Goal: Task Accomplishment & Management: Manage account settings

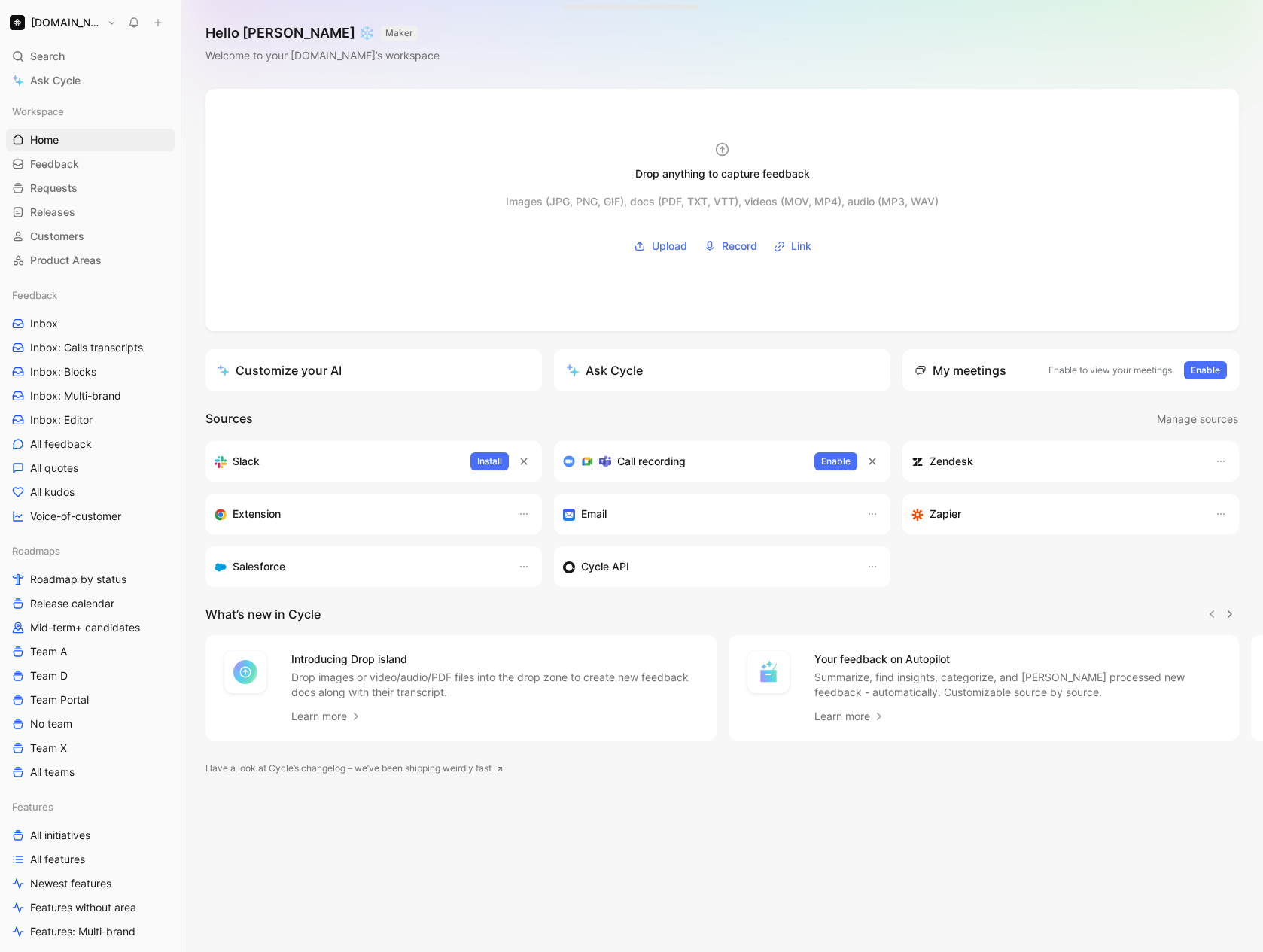
click at [88, 24] on h1 "[DOMAIN_NAME]" at bounding box center [66, 23] width 70 height 14
click at [74, 99] on div "Account settings" at bounding box center [103, 97] width 185 height 24
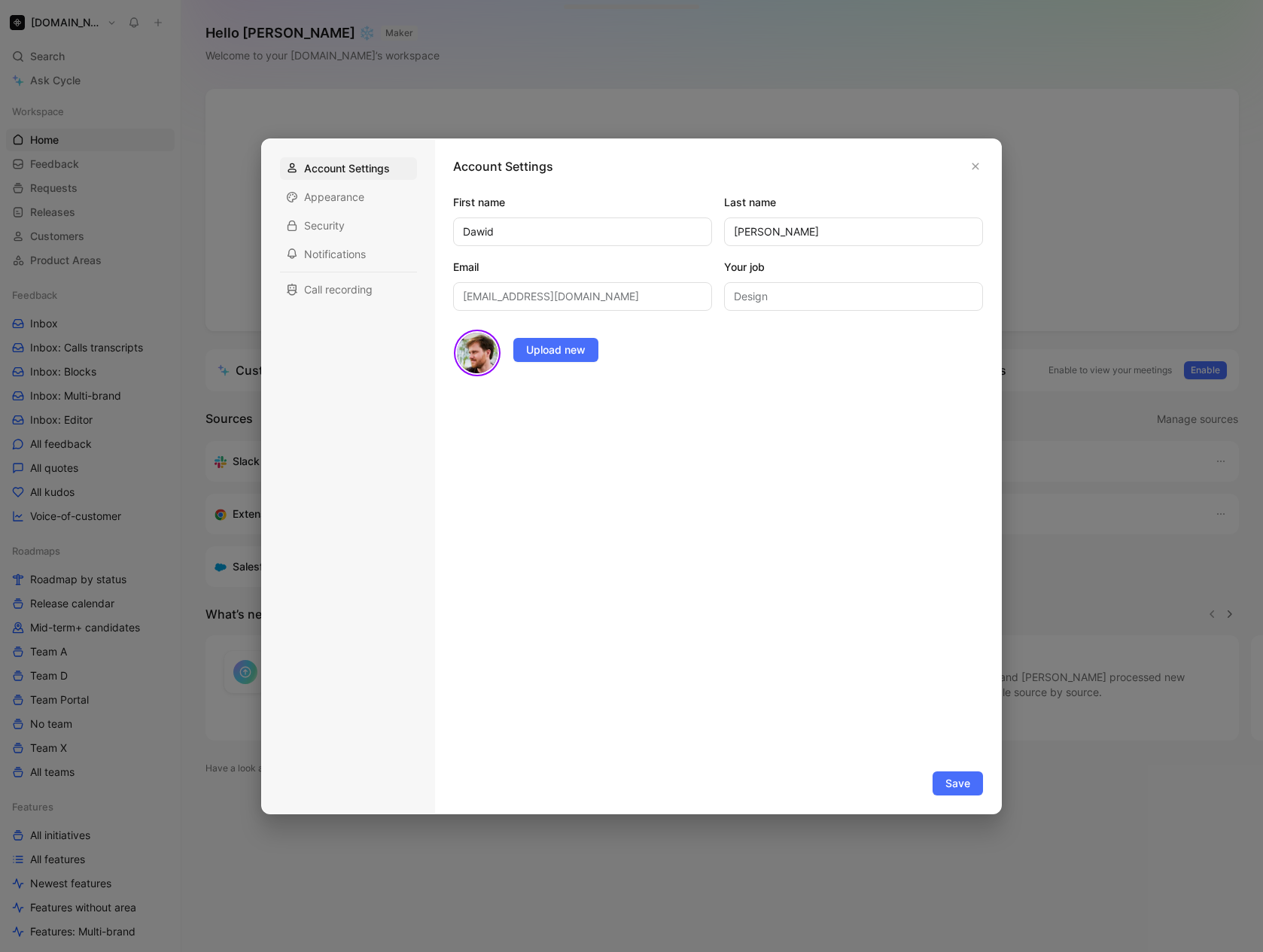
click at [63, 27] on div at bounding box center [632, 476] width 1263 height 952
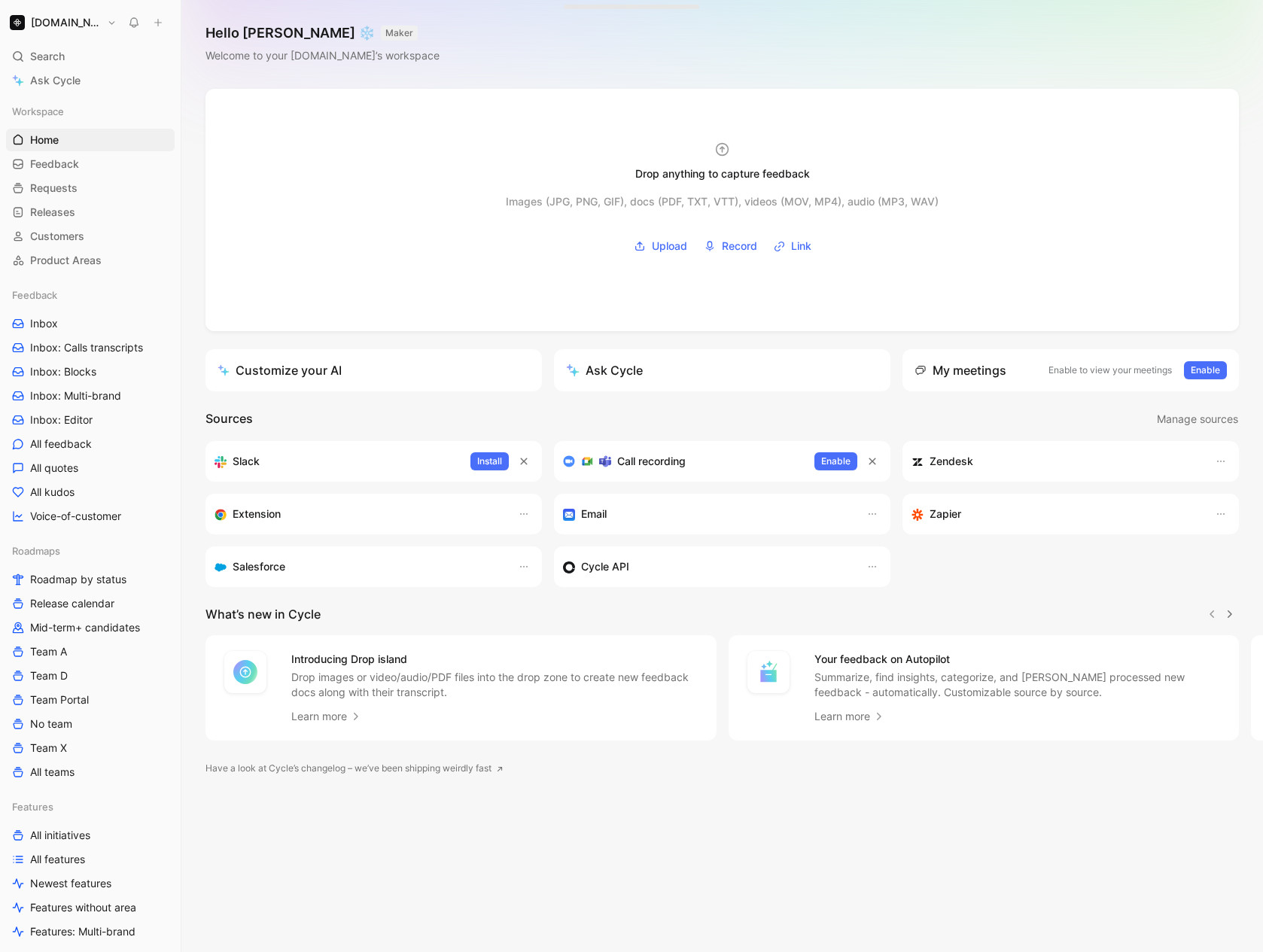
click at [63, 24] on div at bounding box center [632, 476] width 1263 height 952
click at [63, 22] on h1 "[DOMAIN_NAME]" at bounding box center [66, 23] width 70 height 14
click at [71, 162] on div "Workspace settings G then S" at bounding box center [103, 155] width 185 height 24
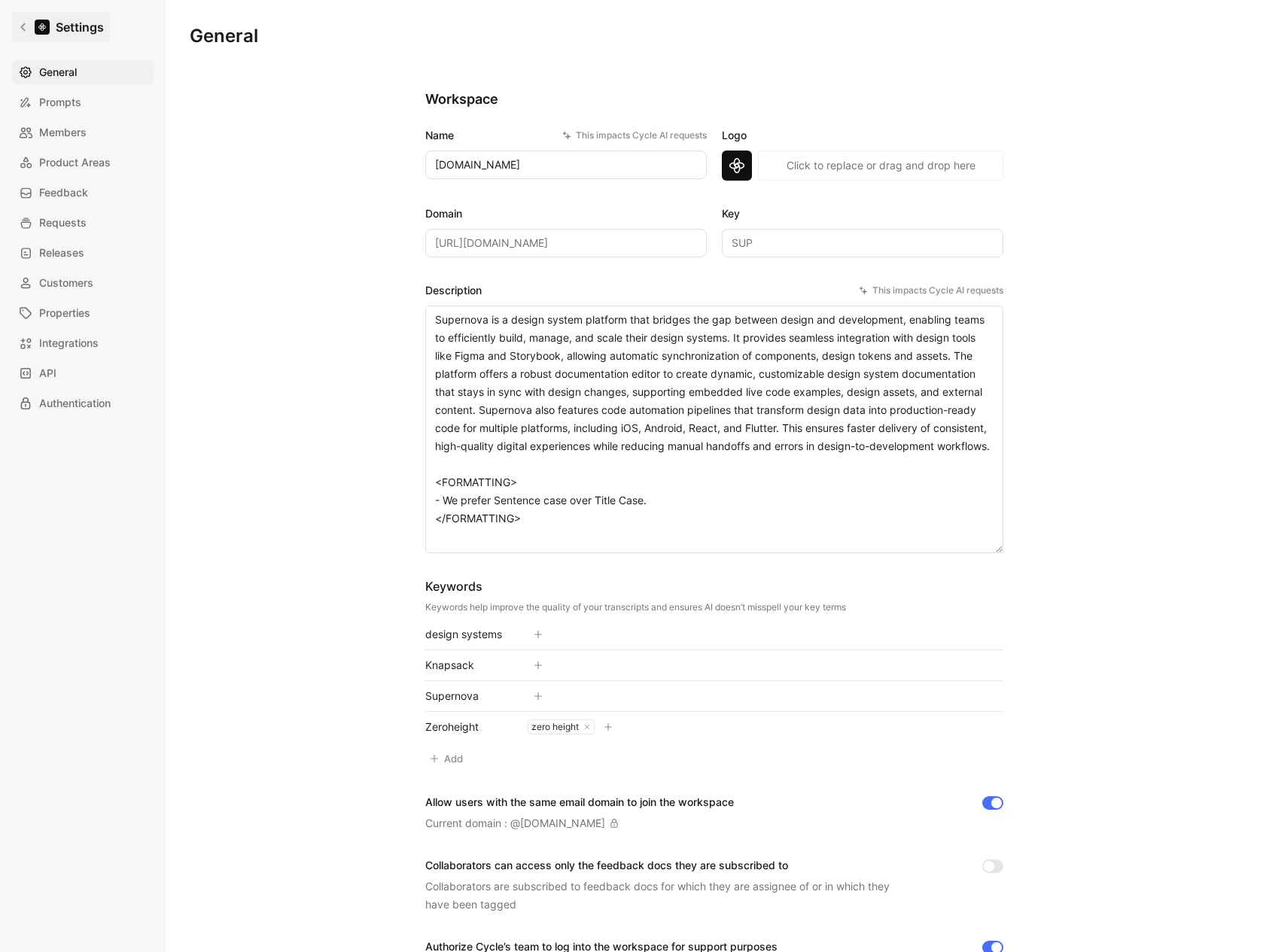
click at [24, 30] on icon at bounding box center [23, 27] width 5 height 8
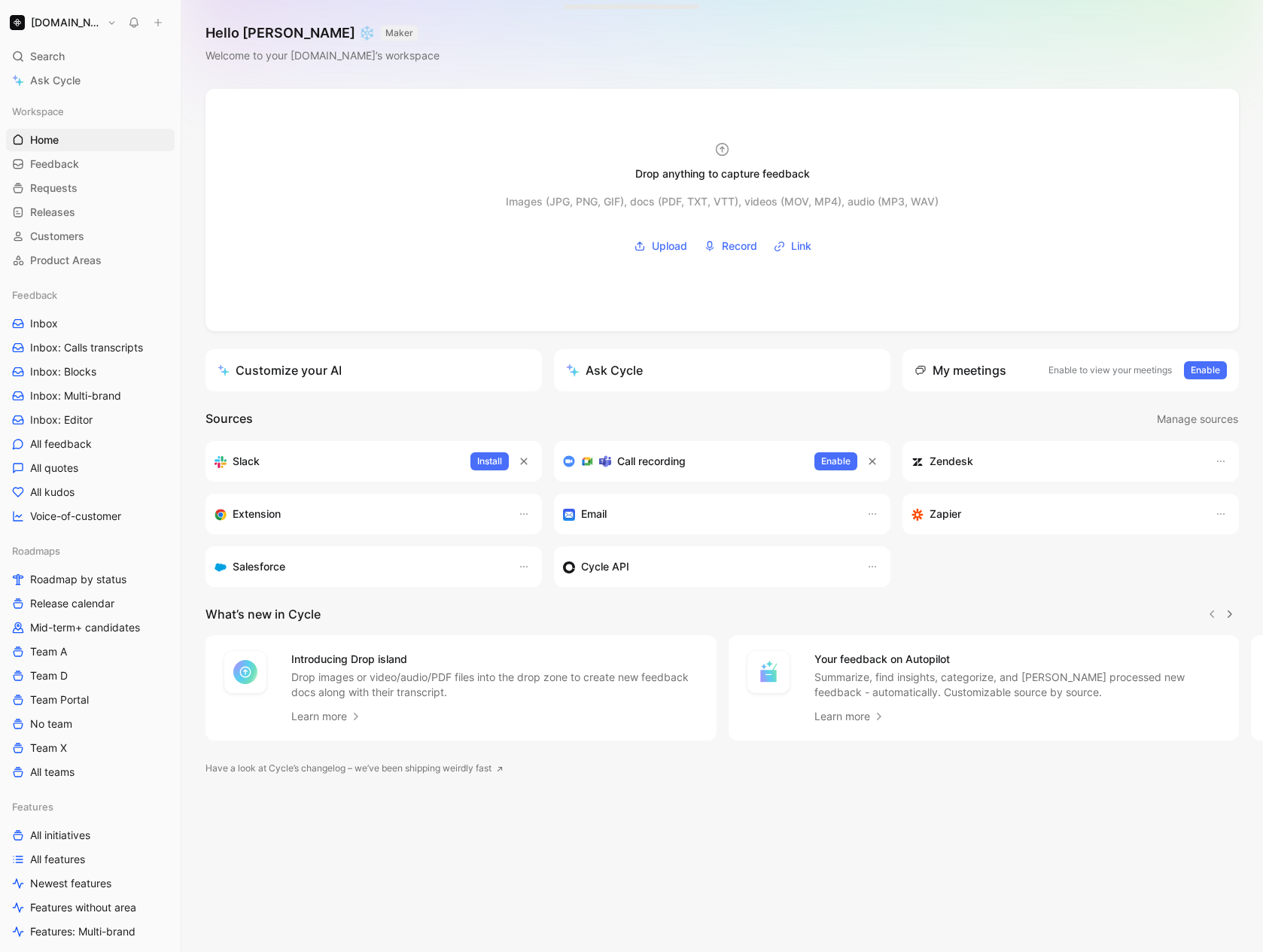
click at [69, 19] on h1 "[DOMAIN_NAME]" at bounding box center [66, 23] width 70 height 14
click at [78, 103] on div "Account settings" at bounding box center [103, 97] width 185 height 24
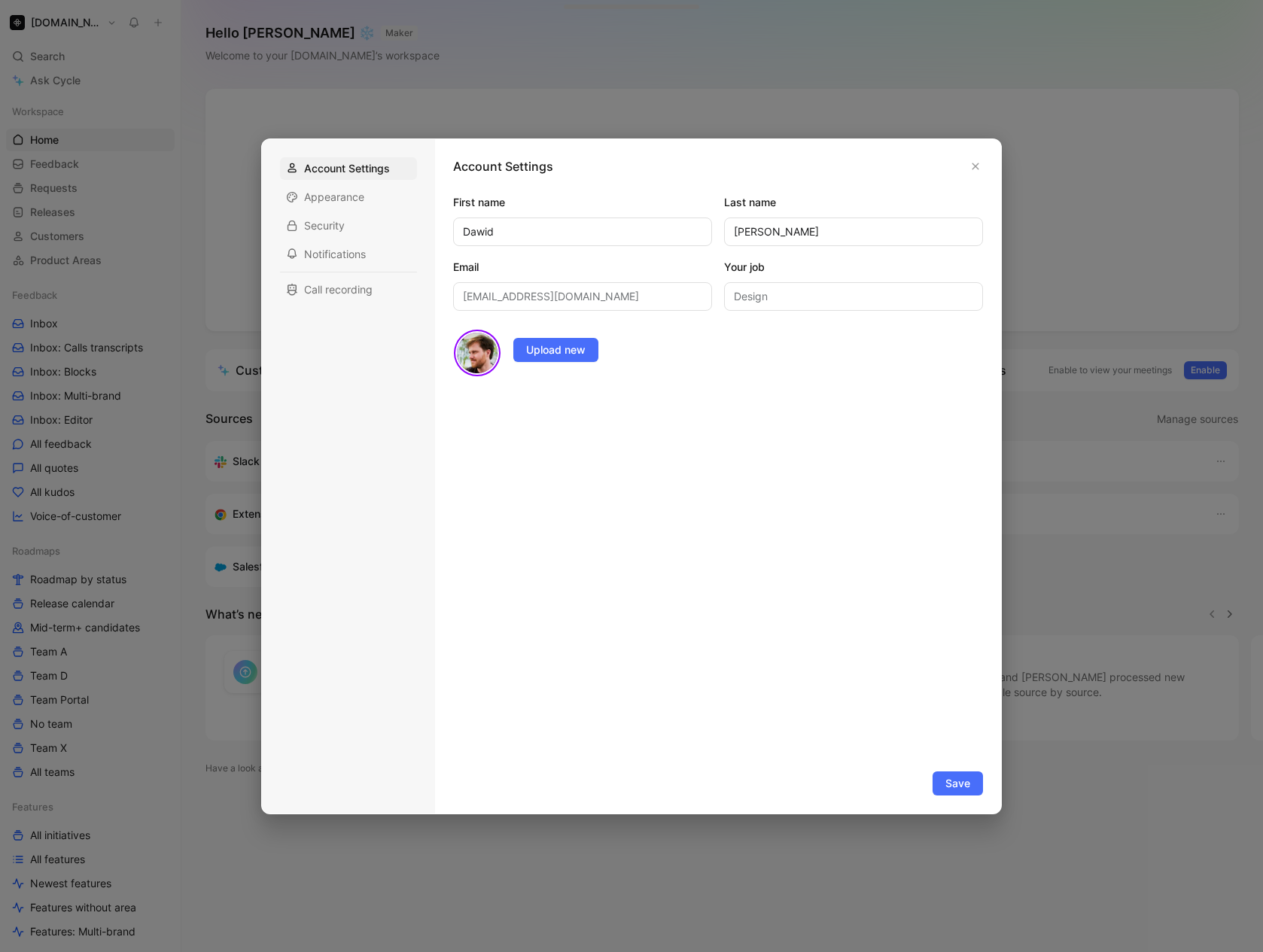
click at [47, 28] on div at bounding box center [632, 476] width 1263 height 952
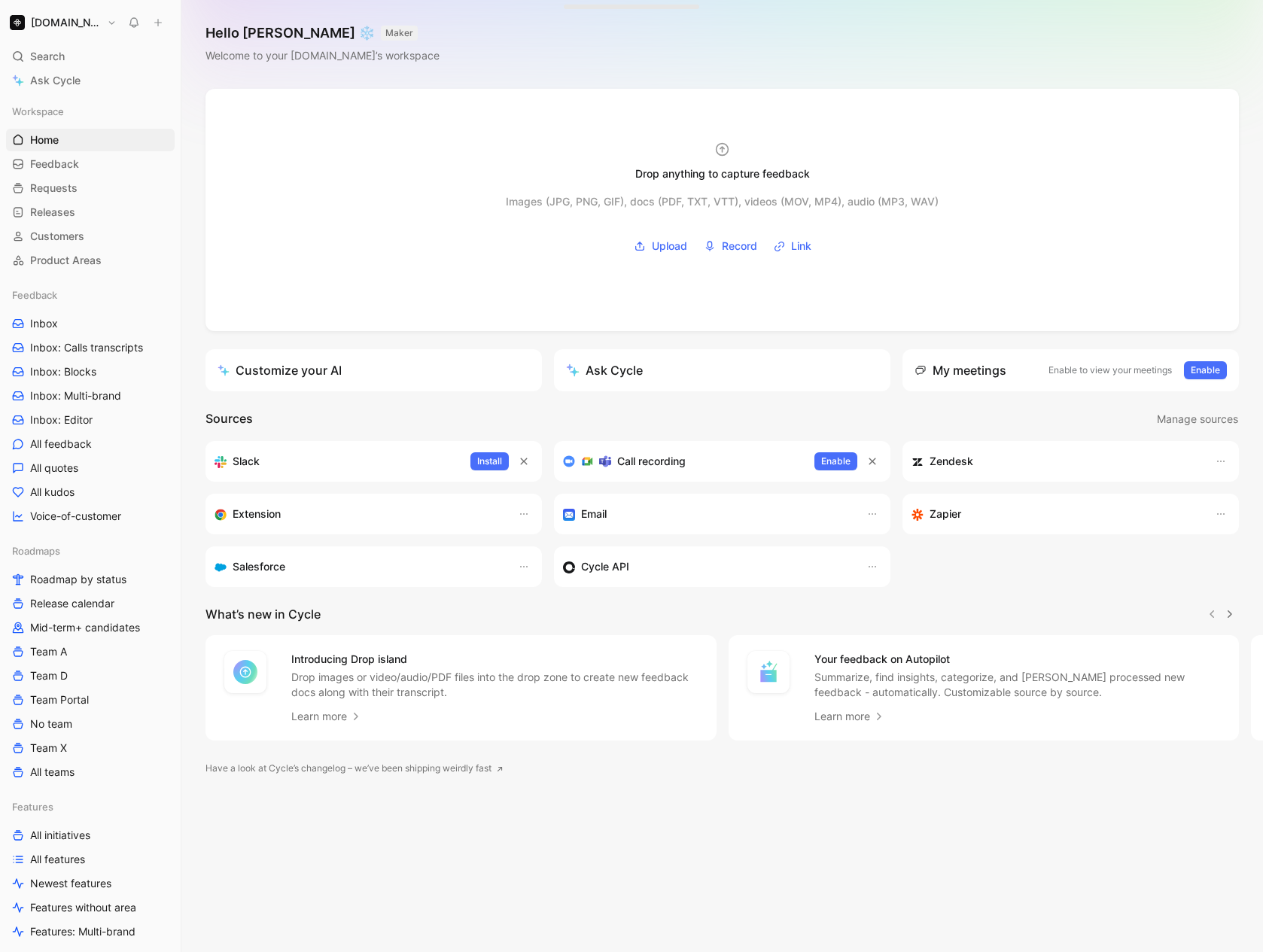
click at [49, 30] on button "[DOMAIN_NAME]" at bounding box center [63, 23] width 115 height 21
click at [74, 162] on div "Workspace settings G then S" at bounding box center [103, 155] width 185 height 24
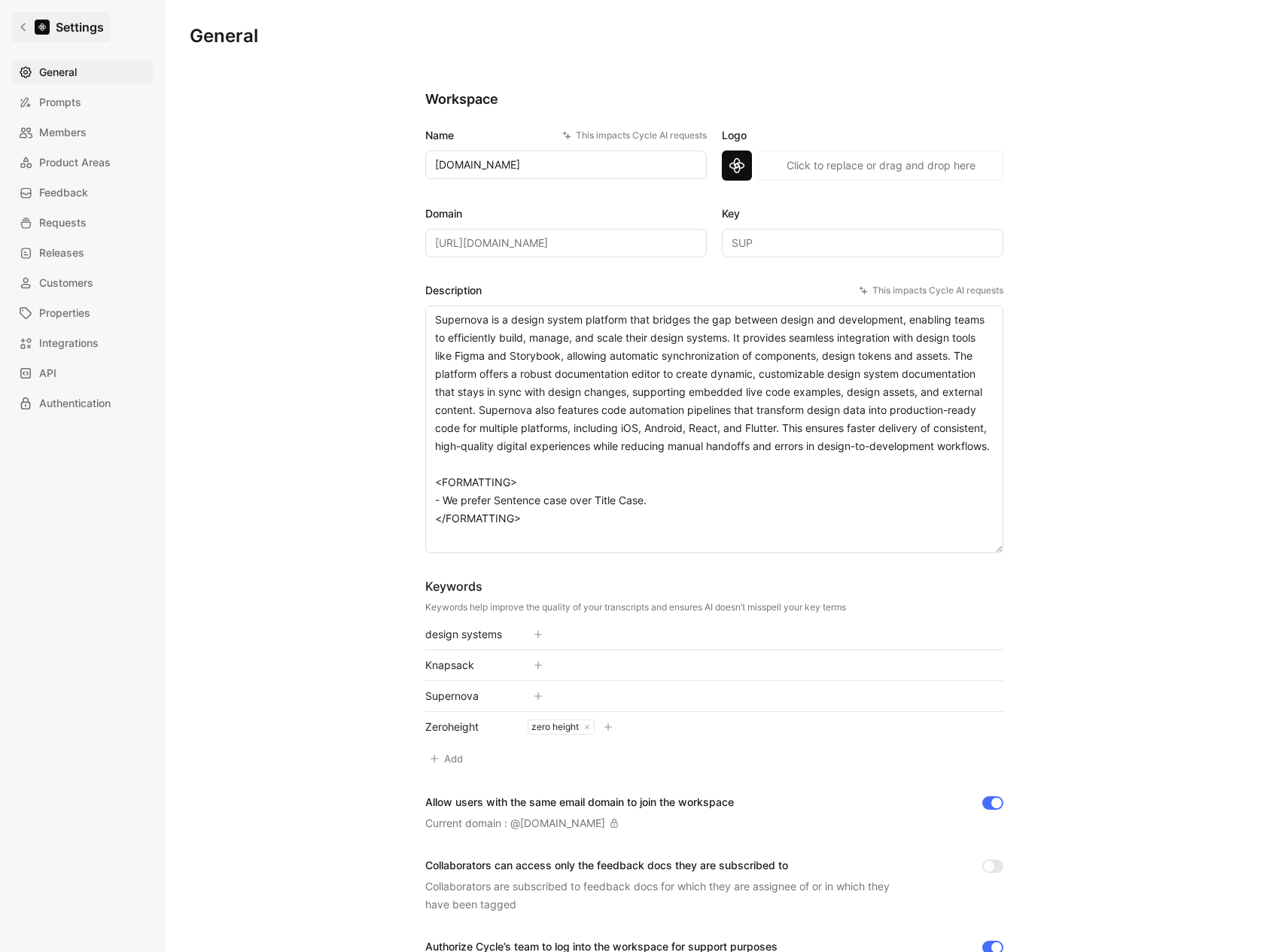
click at [27, 30] on icon at bounding box center [24, 27] width 11 height 11
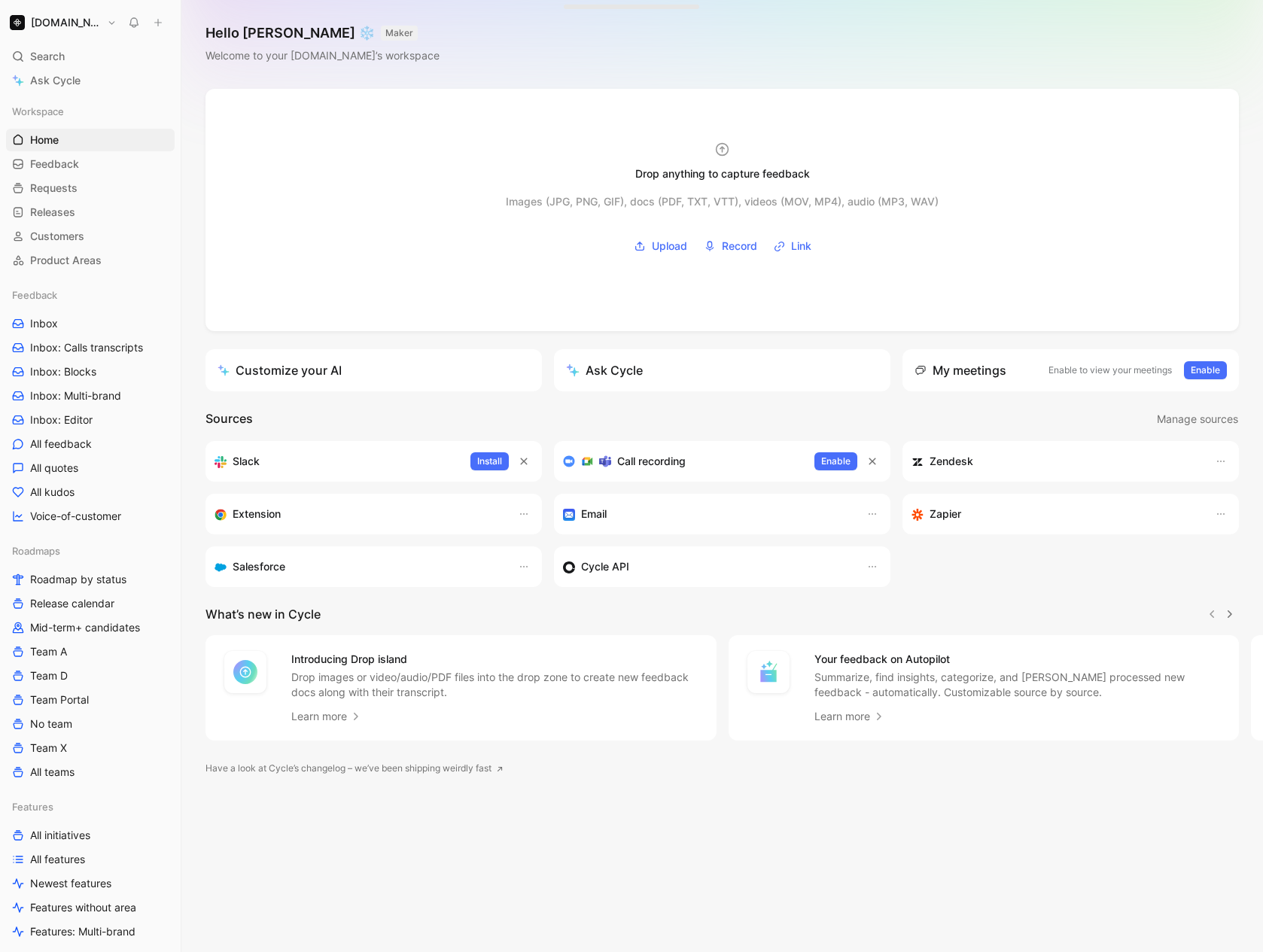
click at [33, 22] on h1 "[DOMAIN_NAME]" at bounding box center [66, 23] width 70 height 14
click at [75, 155] on div "Workspace settings G then S" at bounding box center [103, 155] width 185 height 24
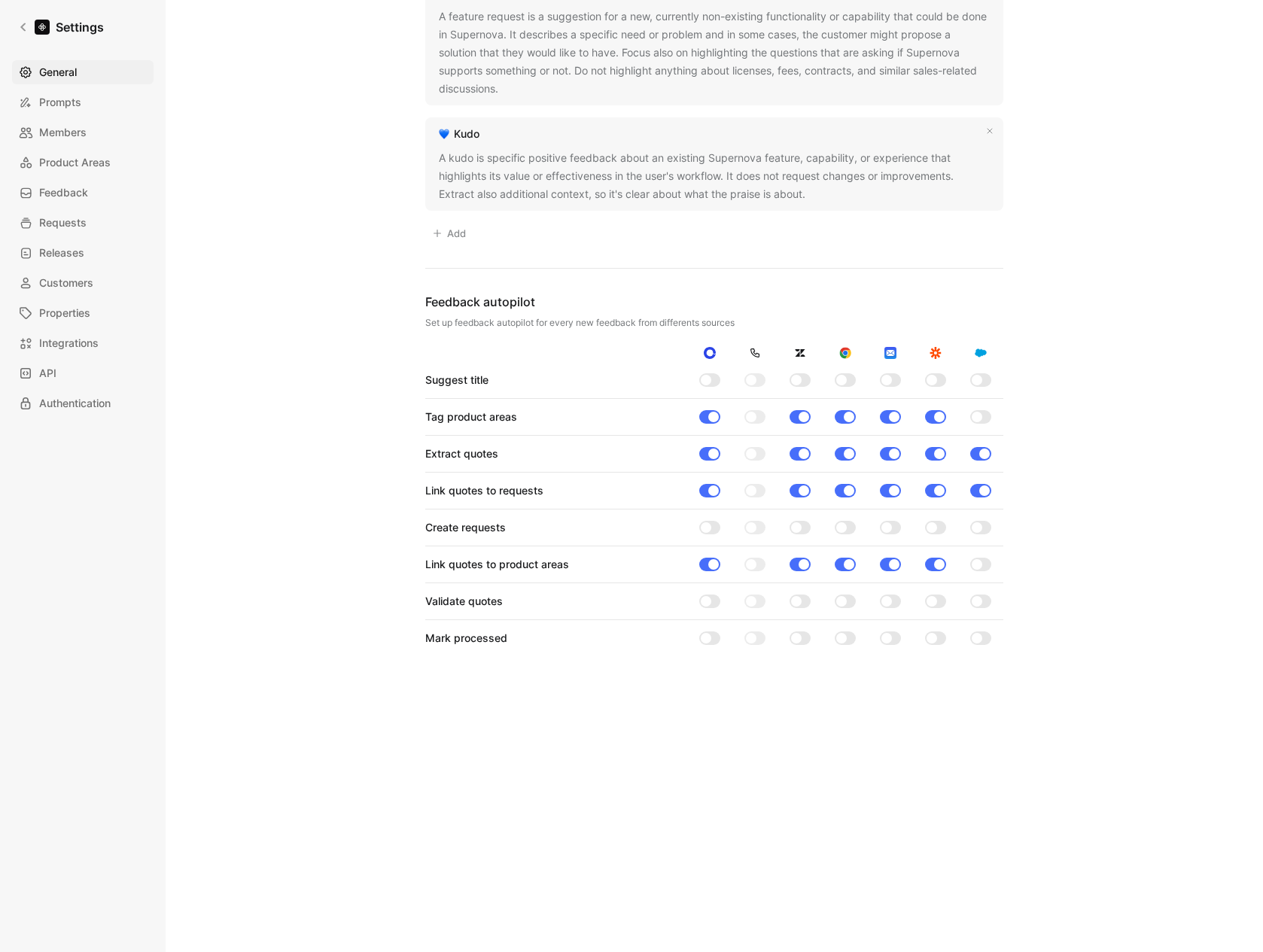
scroll to position [806, 0]
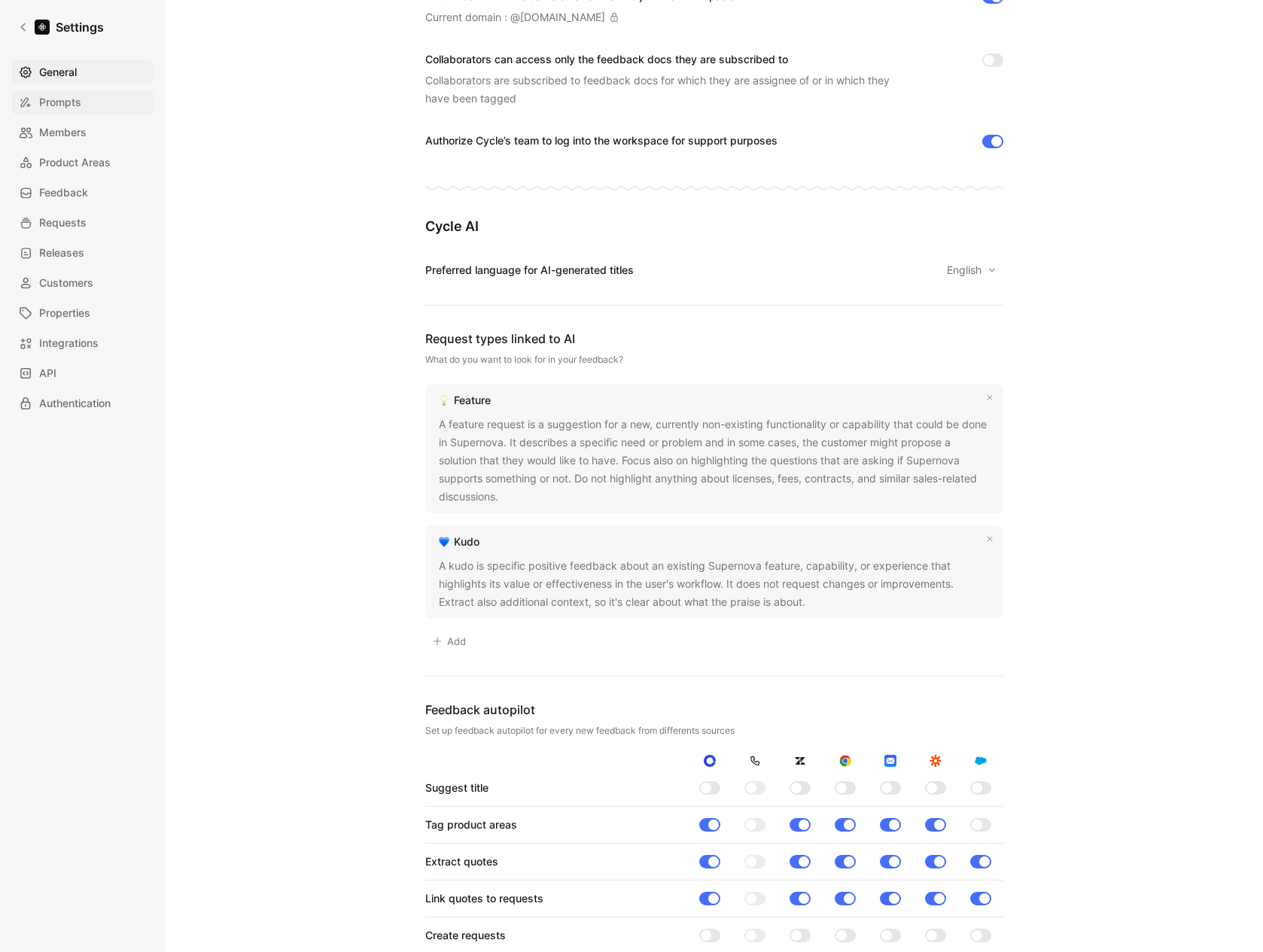
click at [128, 97] on link "Prompts" at bounding box center [83, 103] width 141 height 24
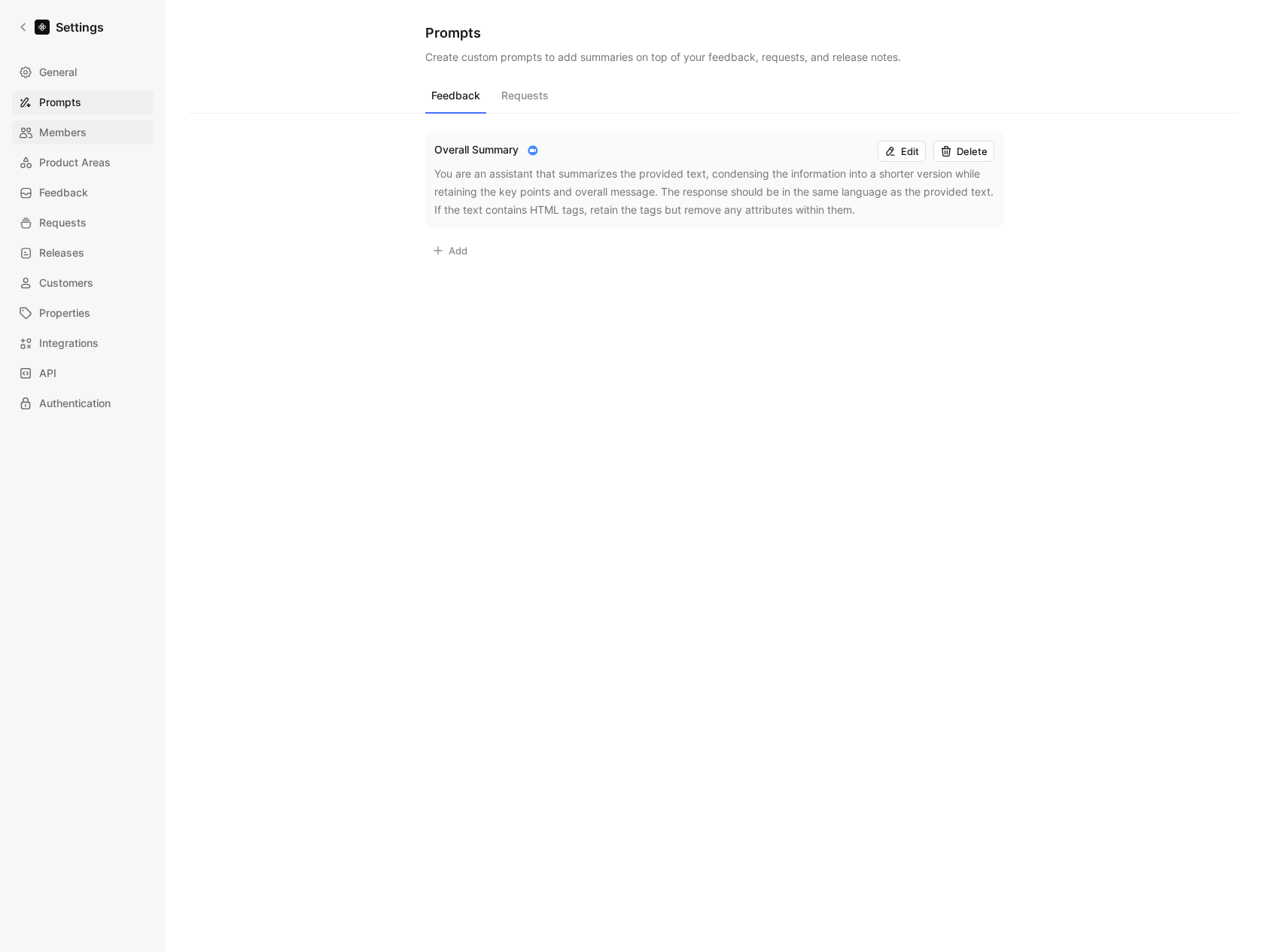
click at [70, 126] on span "Members" at bounding box center [63, 132] width 47 height 18
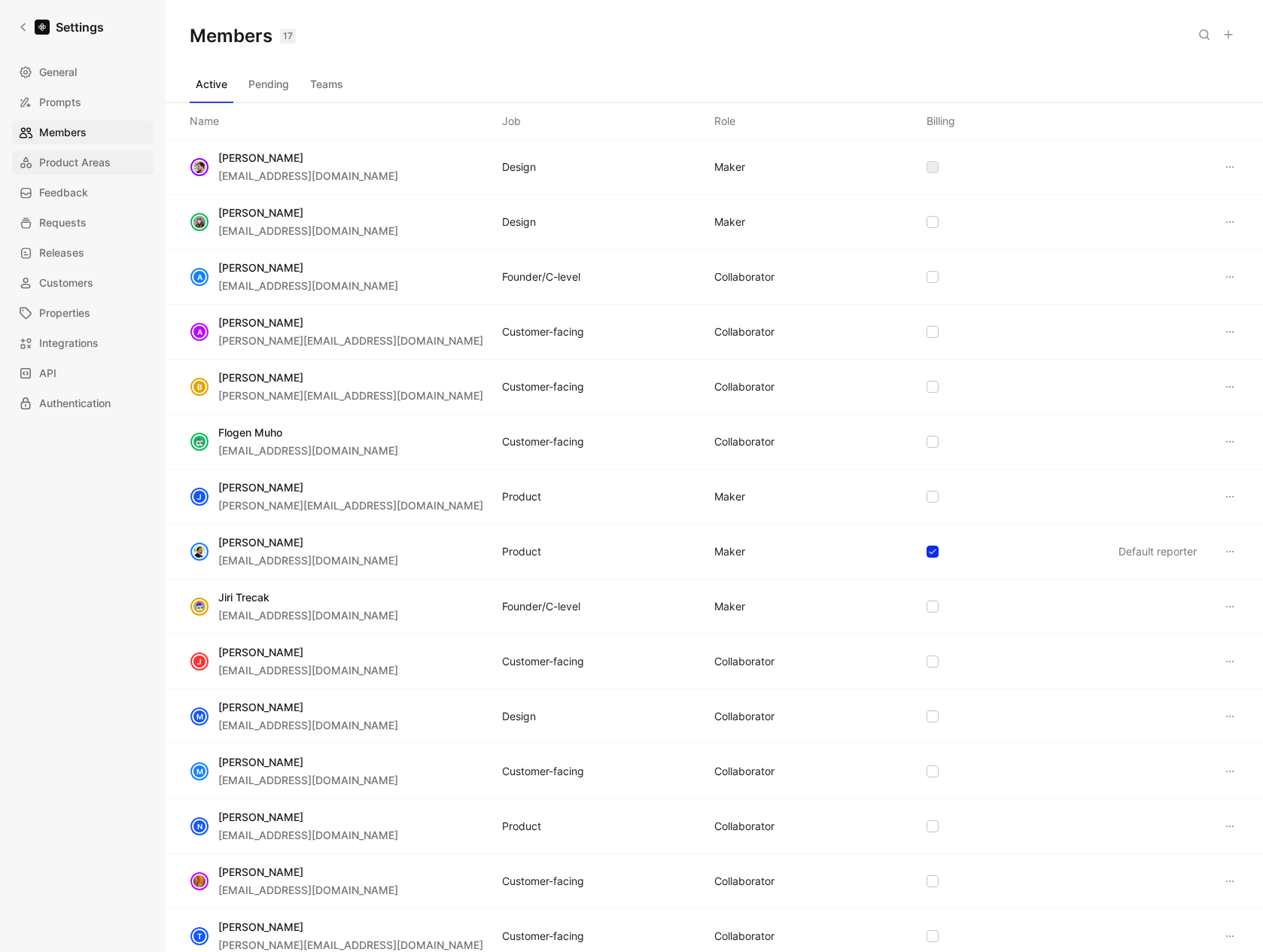
click at [74, 160] on span "Product Areas" at bounding box center [75, 163] width 71 height 18
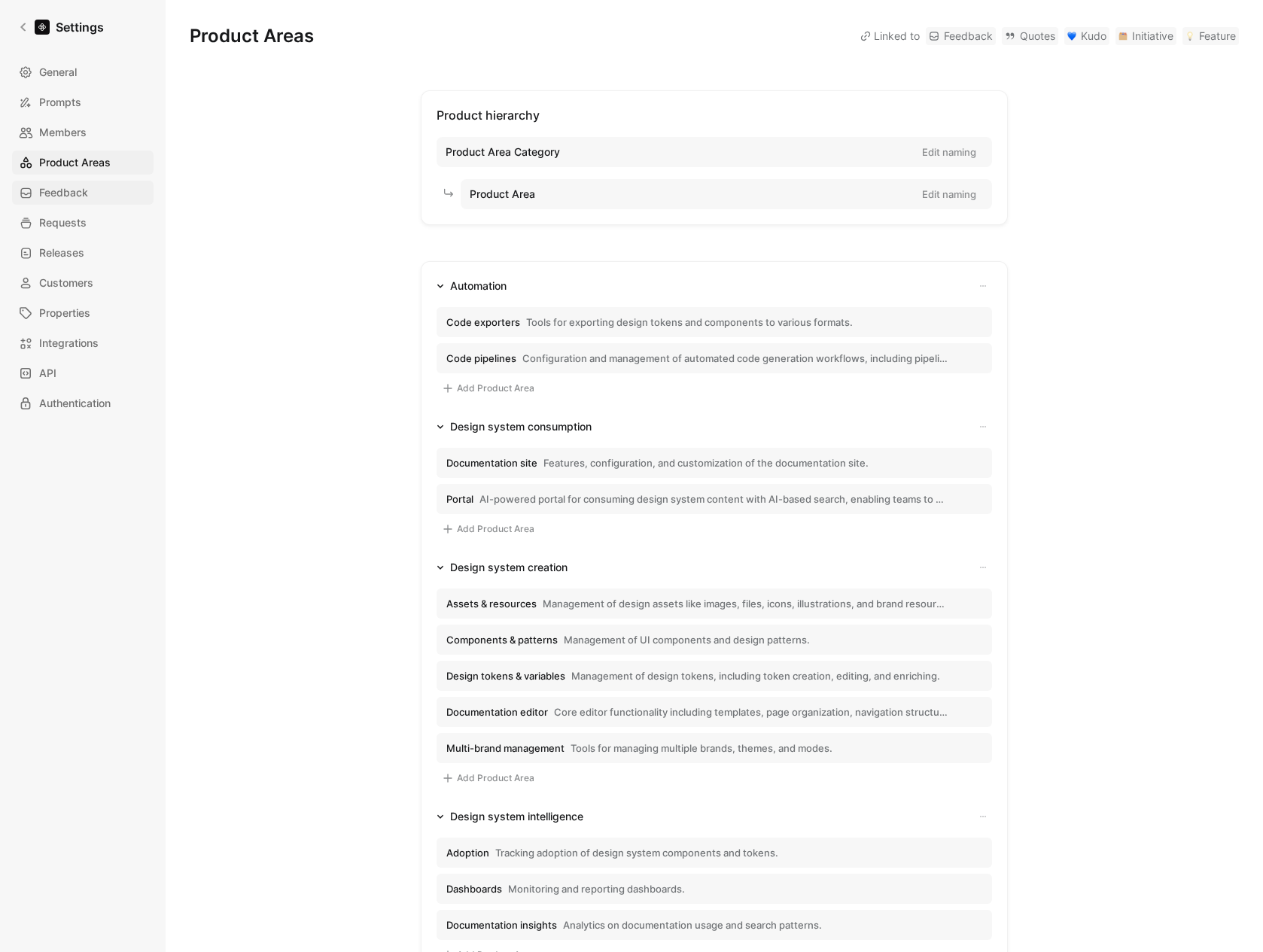
click at [78, 186] on span "Feedback" at bounding box center [64, 193] width 49 height 18
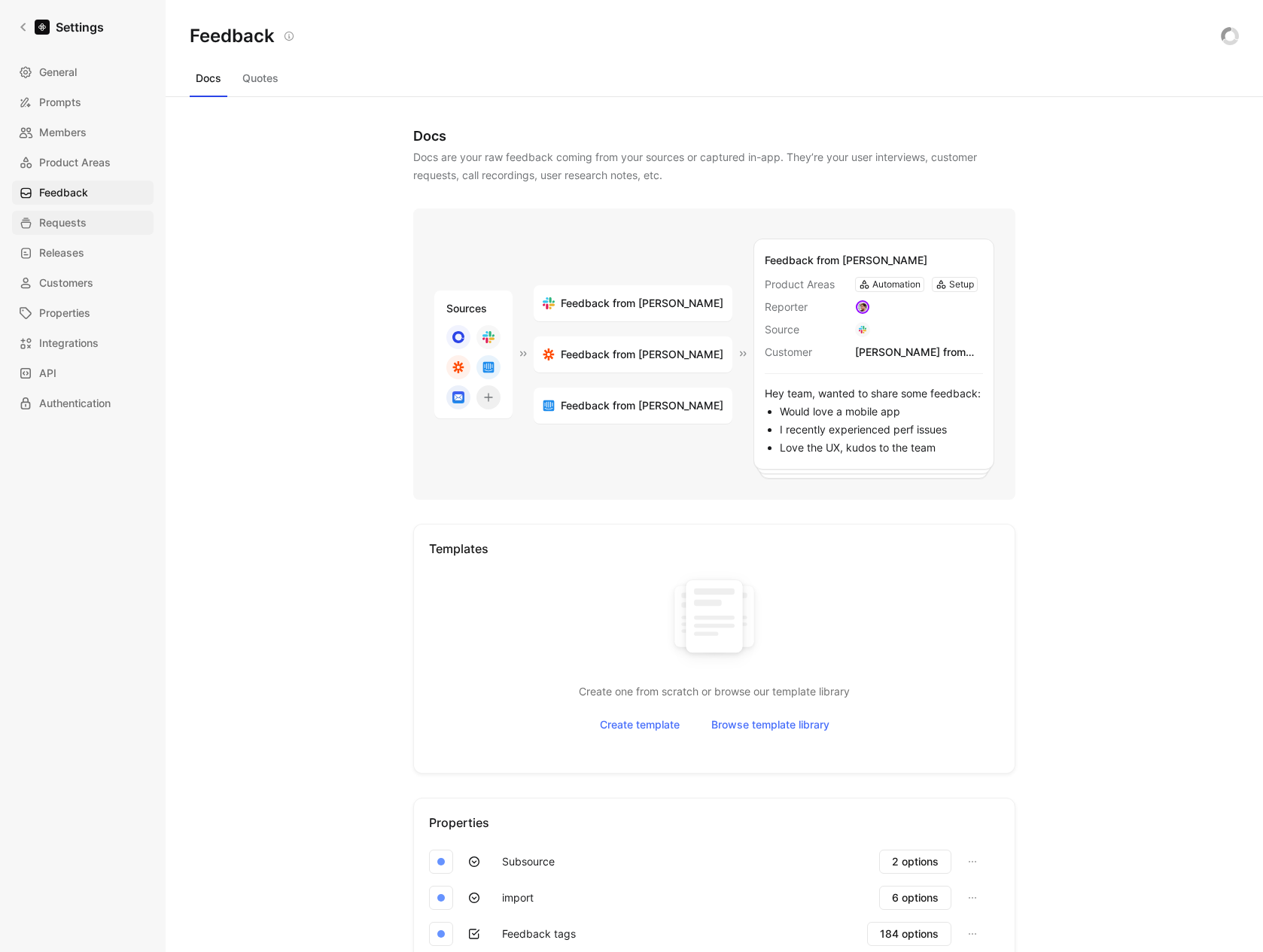
click at [83, 223] on span "Requests" at bounding box center [63, 223] width 47 height 18
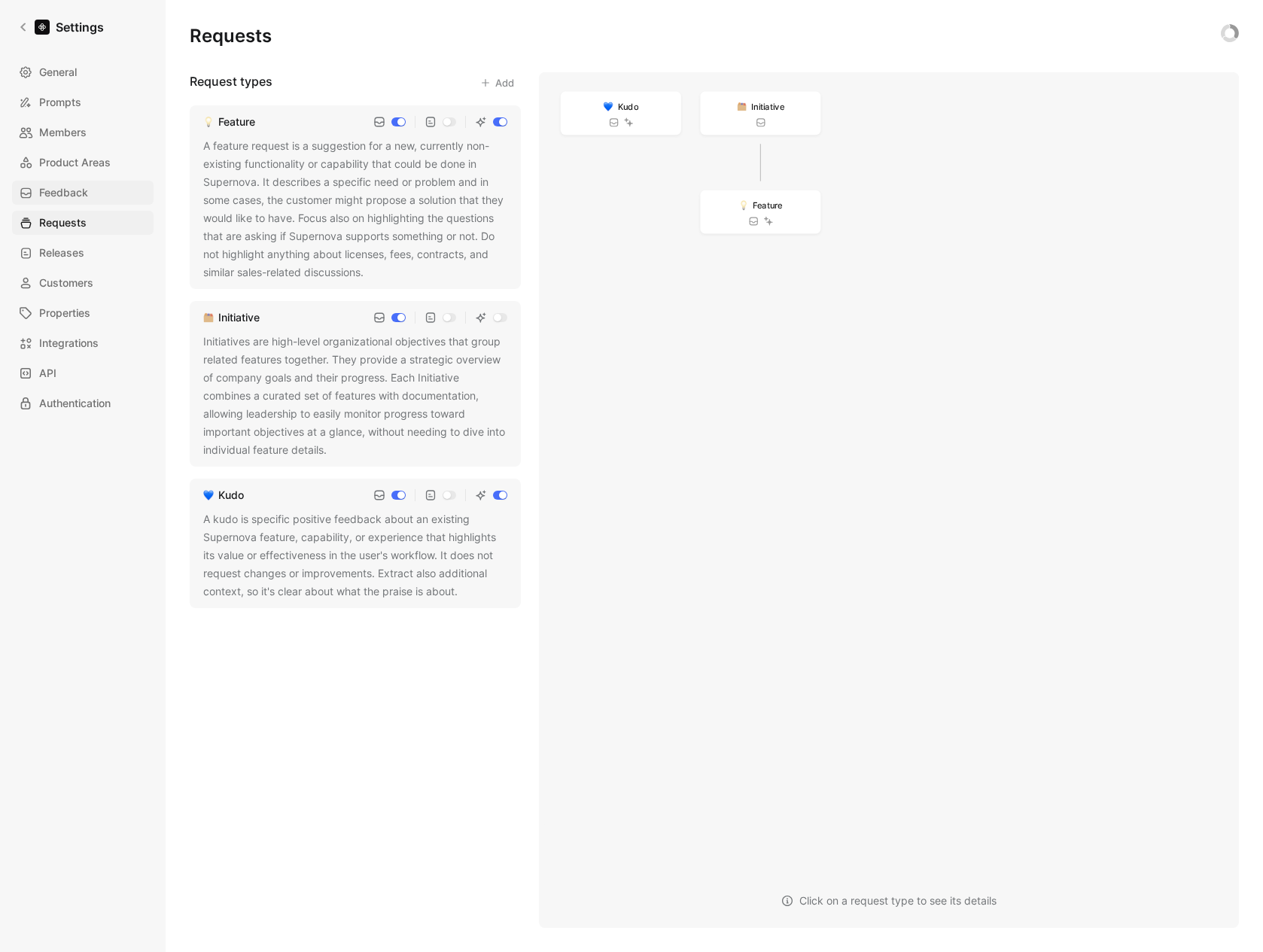
click at [86, 183] on link "Feedback" at bounding box center [83, 193] width 141 height 24
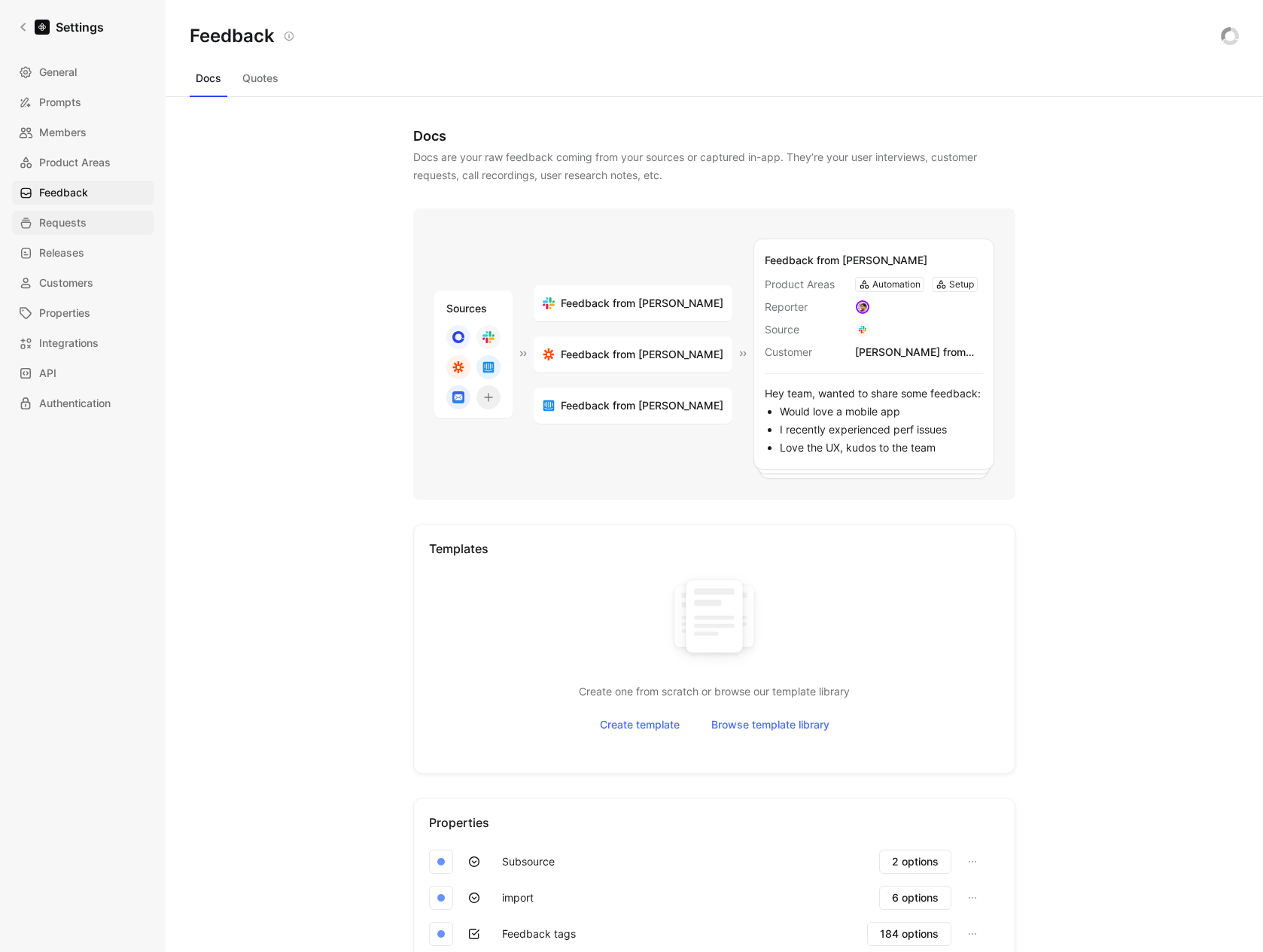
click at [107, 210] on link "Requests" at bounding box center [83, 223] width 141 height 24
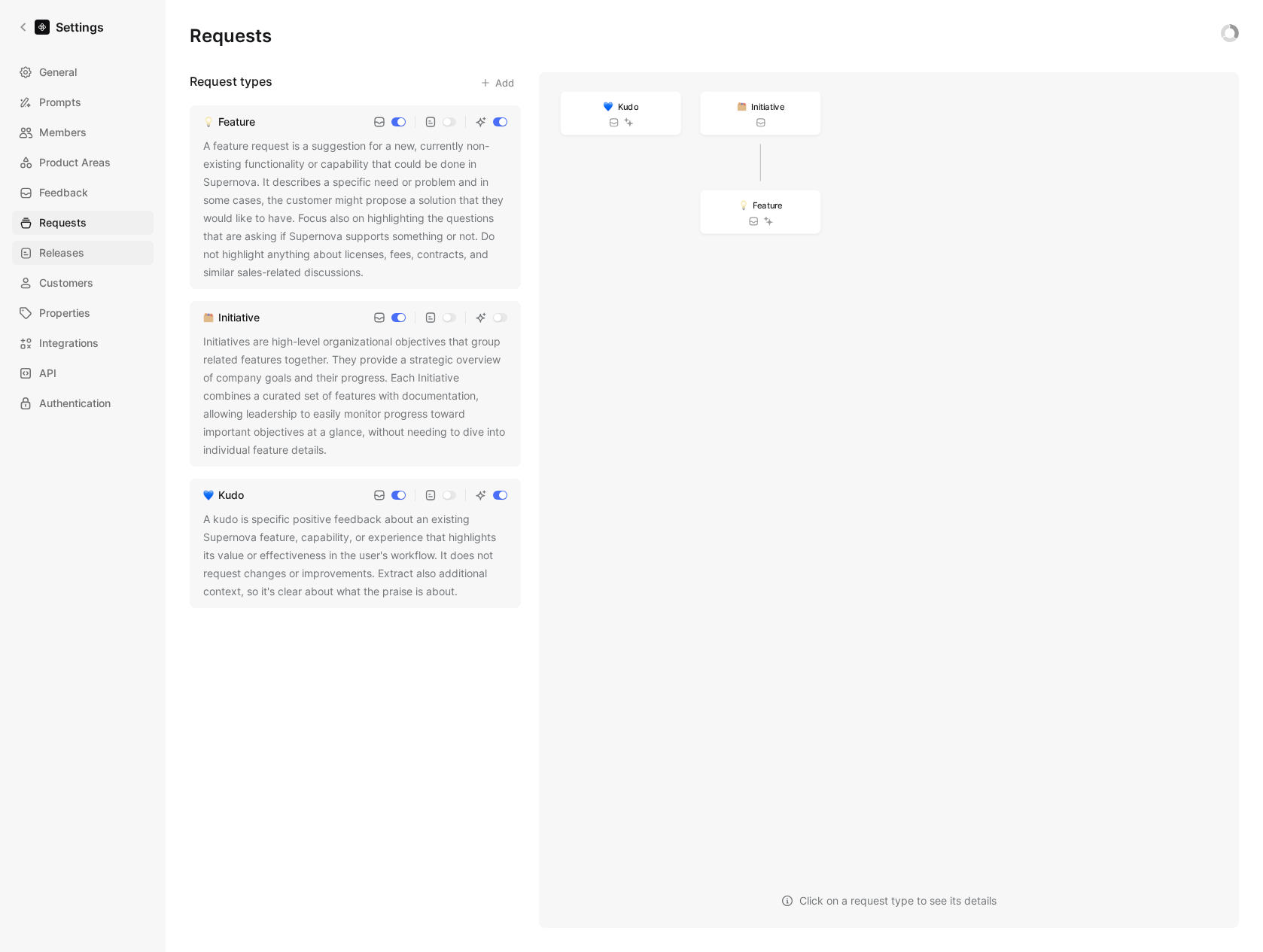
click at [99, 243] on link "Releases" at bounding box center [83, 253] width 141 height 24
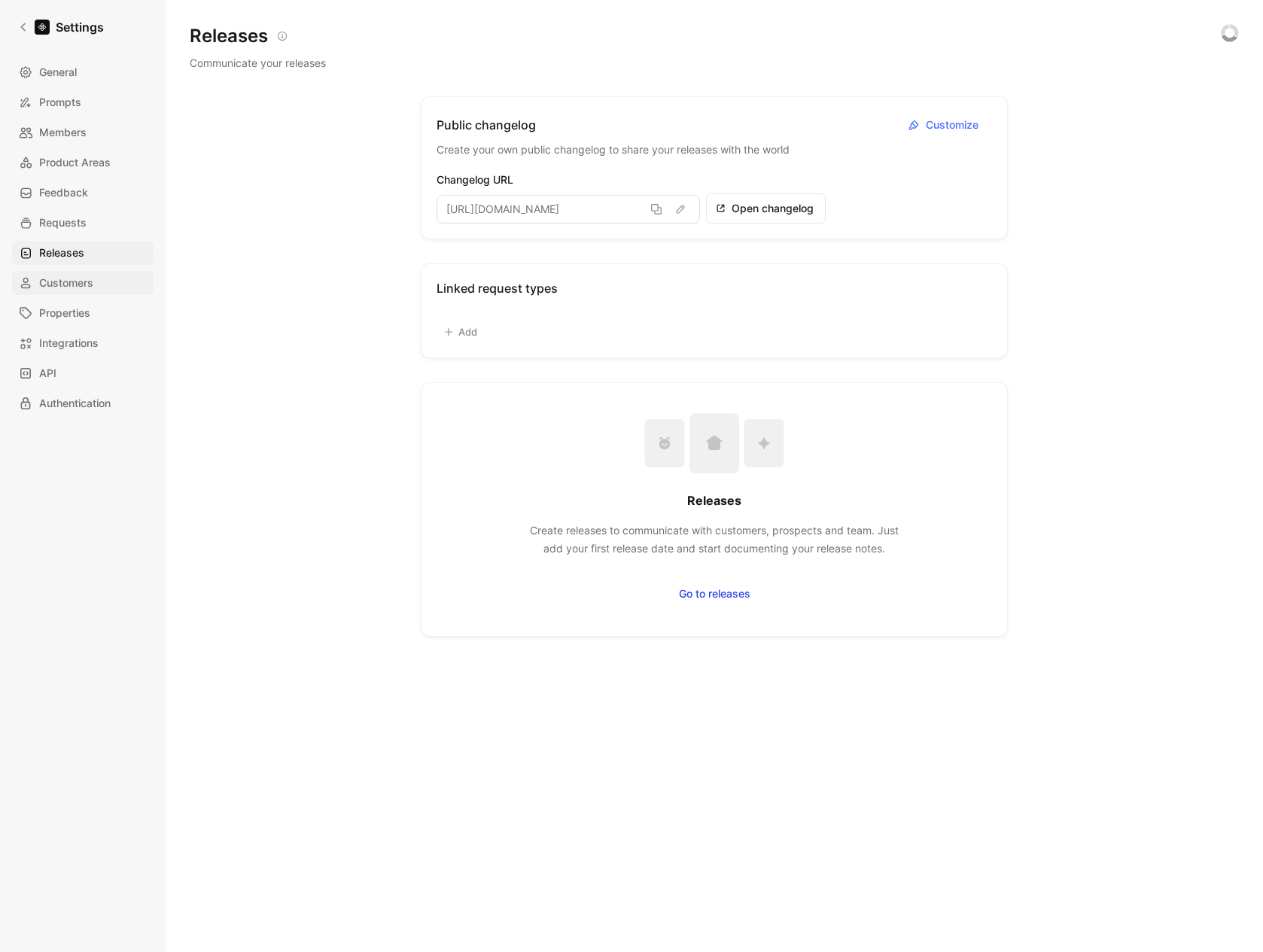
click at [92, 283] on span "Customers" at bounding box center [66, 283] width 54 height 18
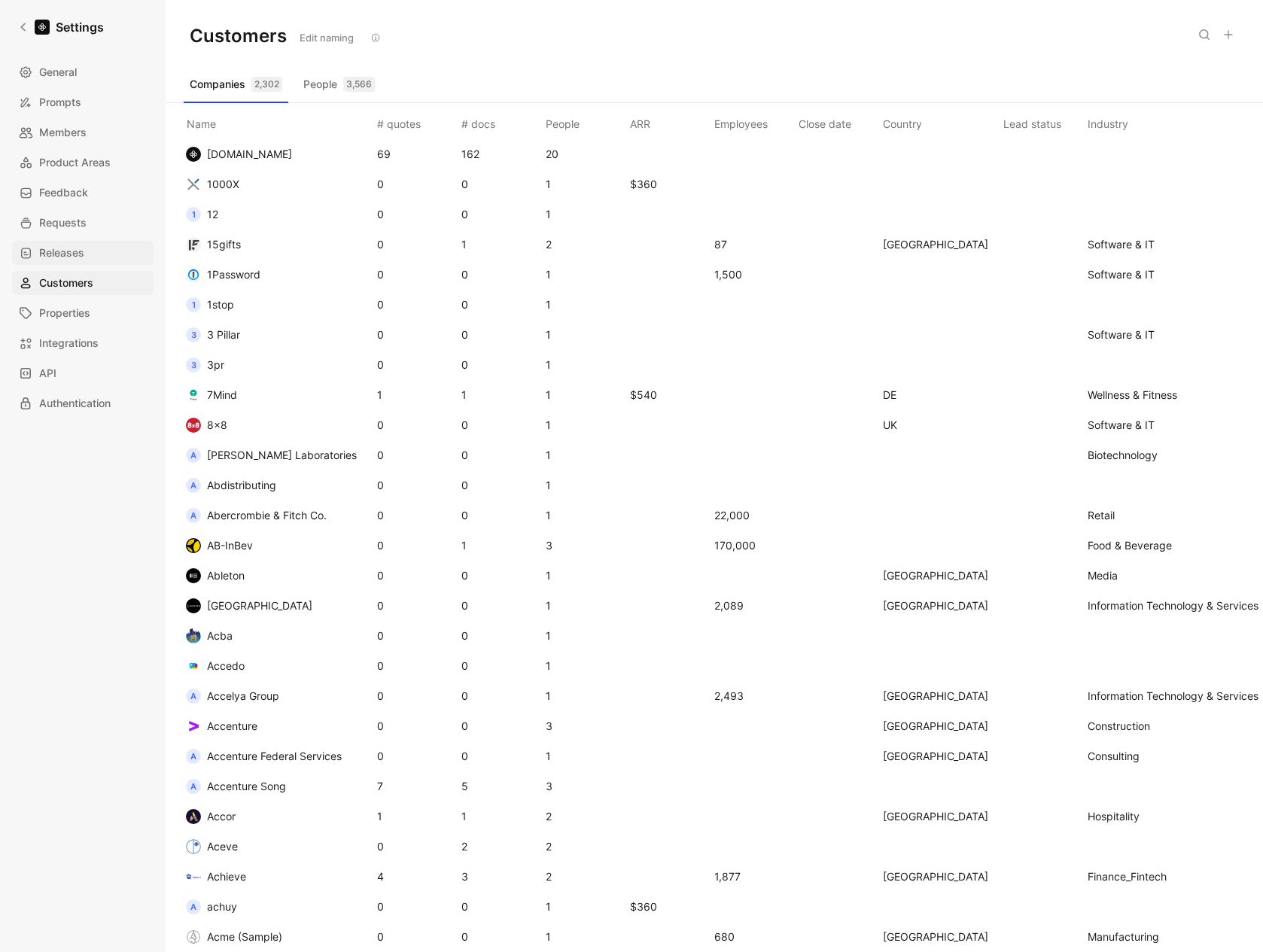
click at [95, 255] on link "Releases" at bounding box center [83, 253] width 141 height 24
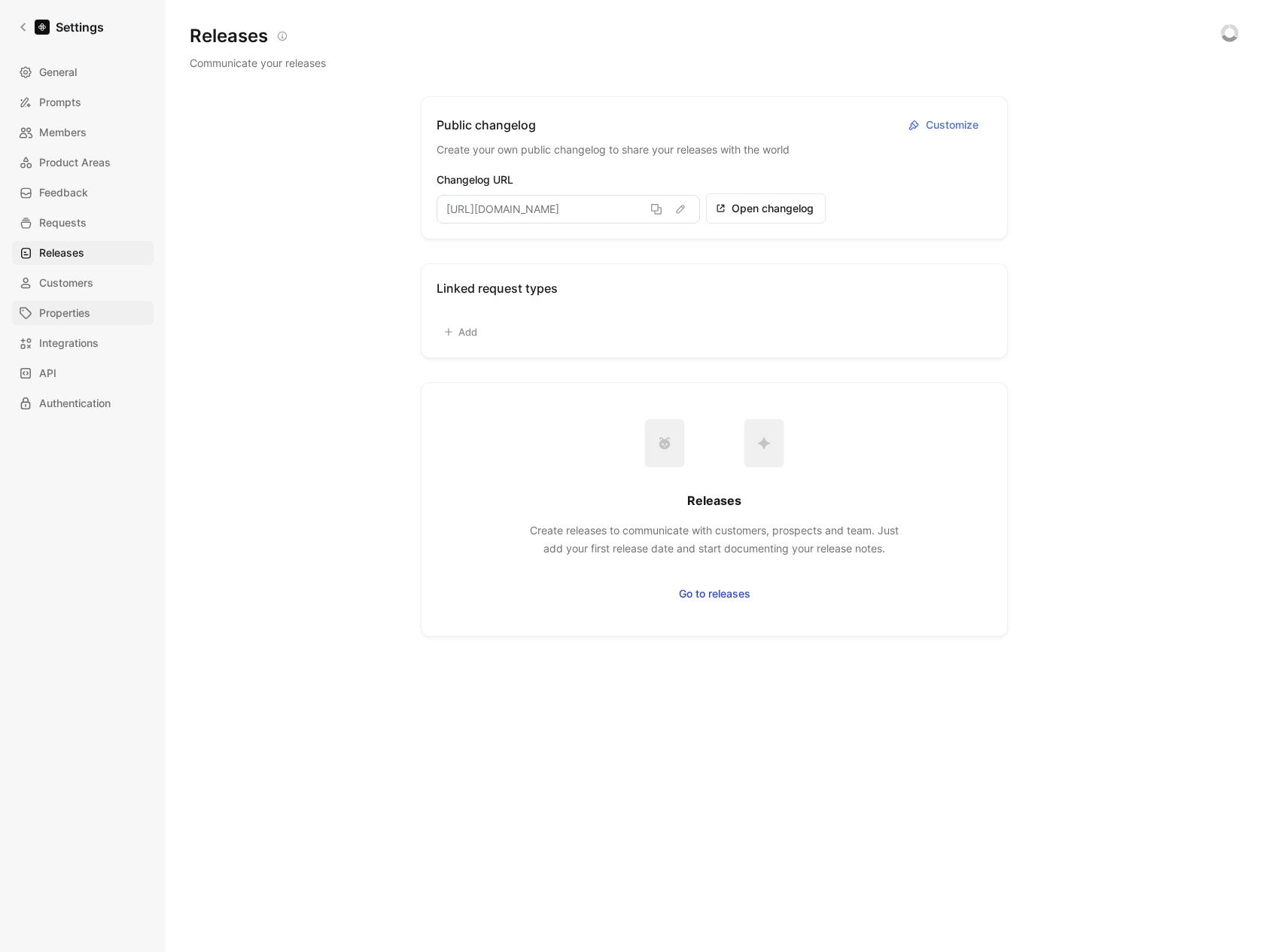
click at [82, 302] on link "Properties" at bounding box center [83, 313] width 141 height 24
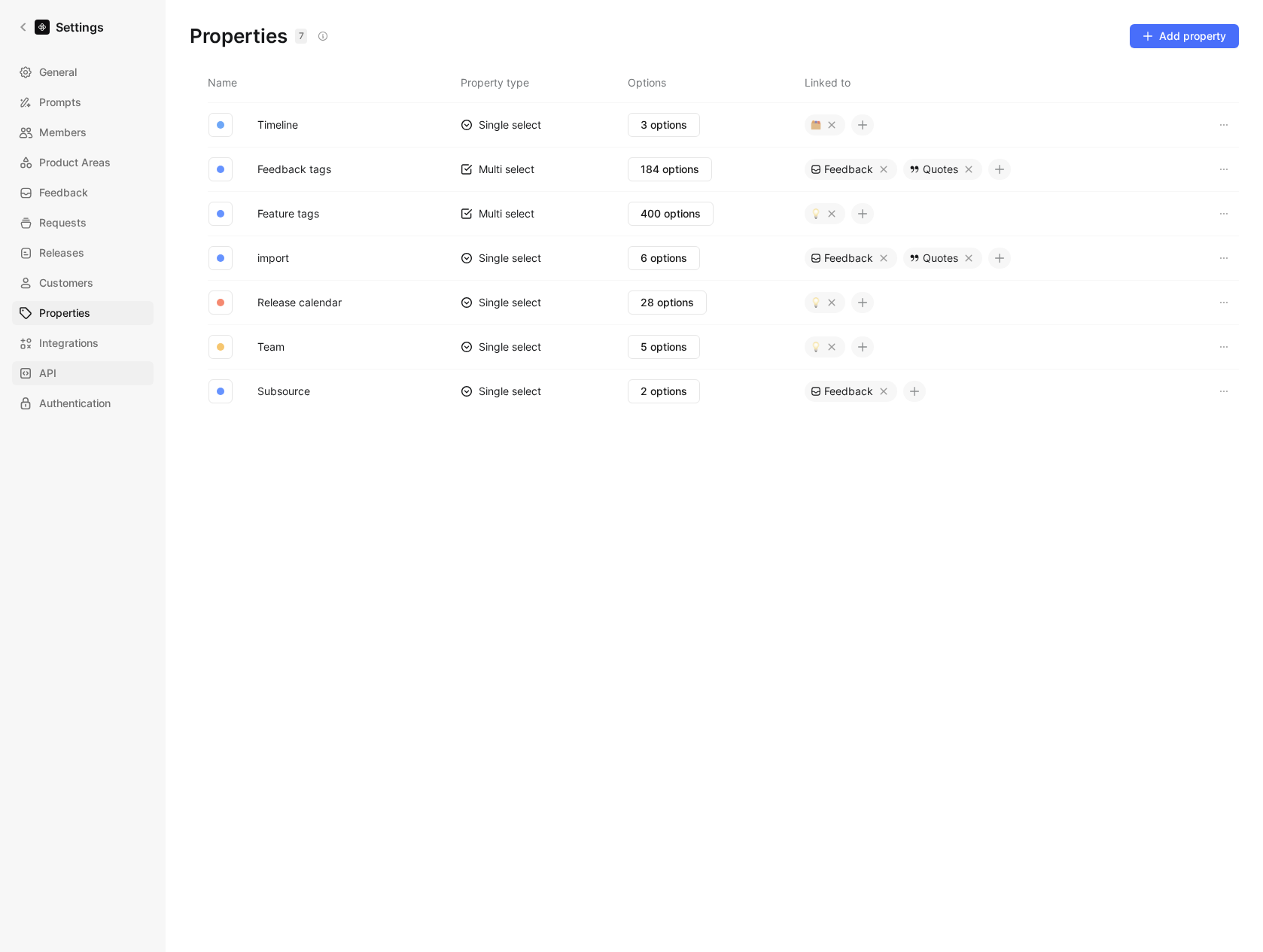
click at [67, 366] on link "API" at bounding box center [83, 374] width 141 height 24
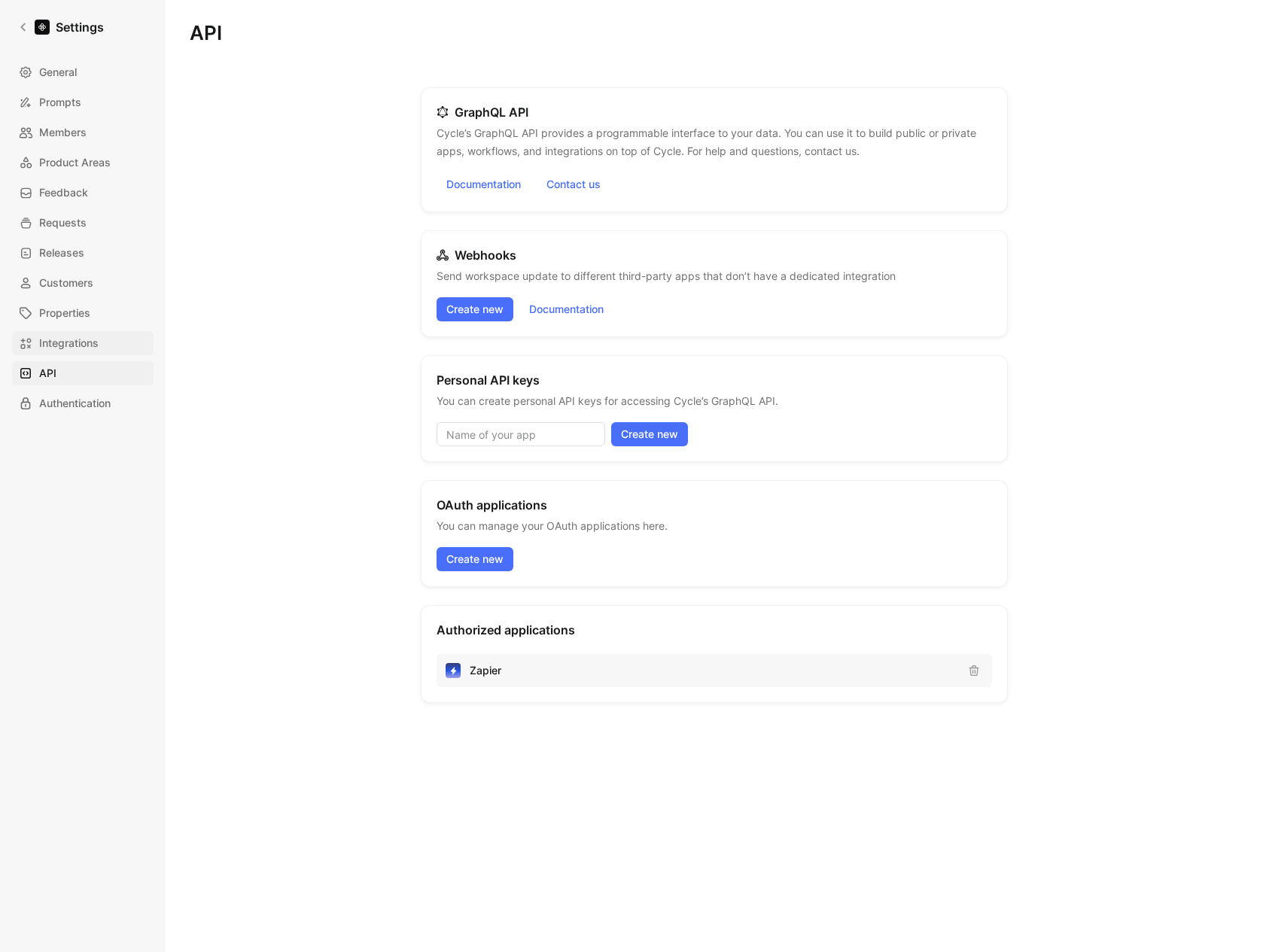
click at [72, 344] on span "Integrations" at bounding box center [69, 343] width 59 height 18
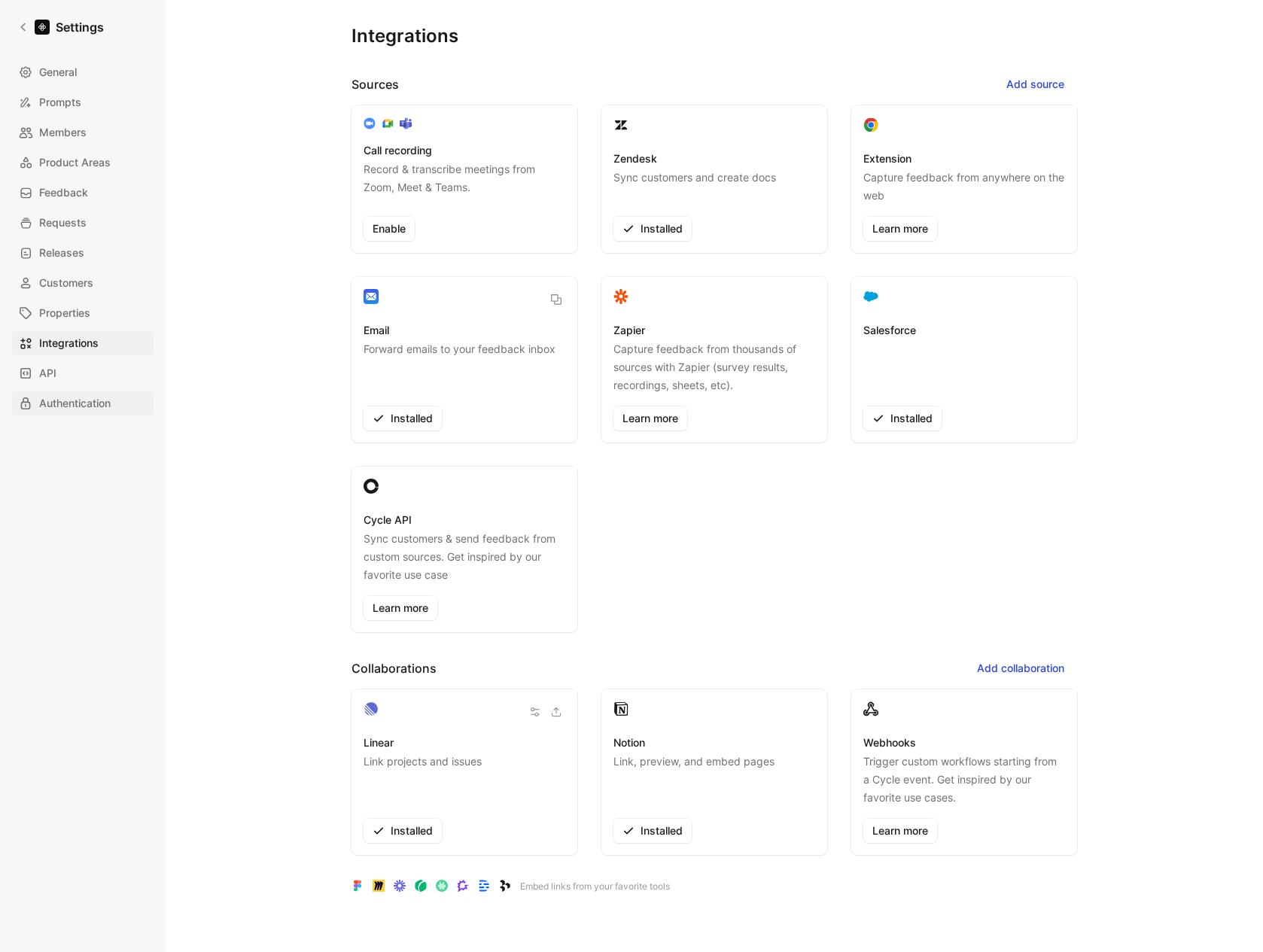
click at [73, 410] on span "Authentication" at bounding box center [75, 403] width 71 height 18
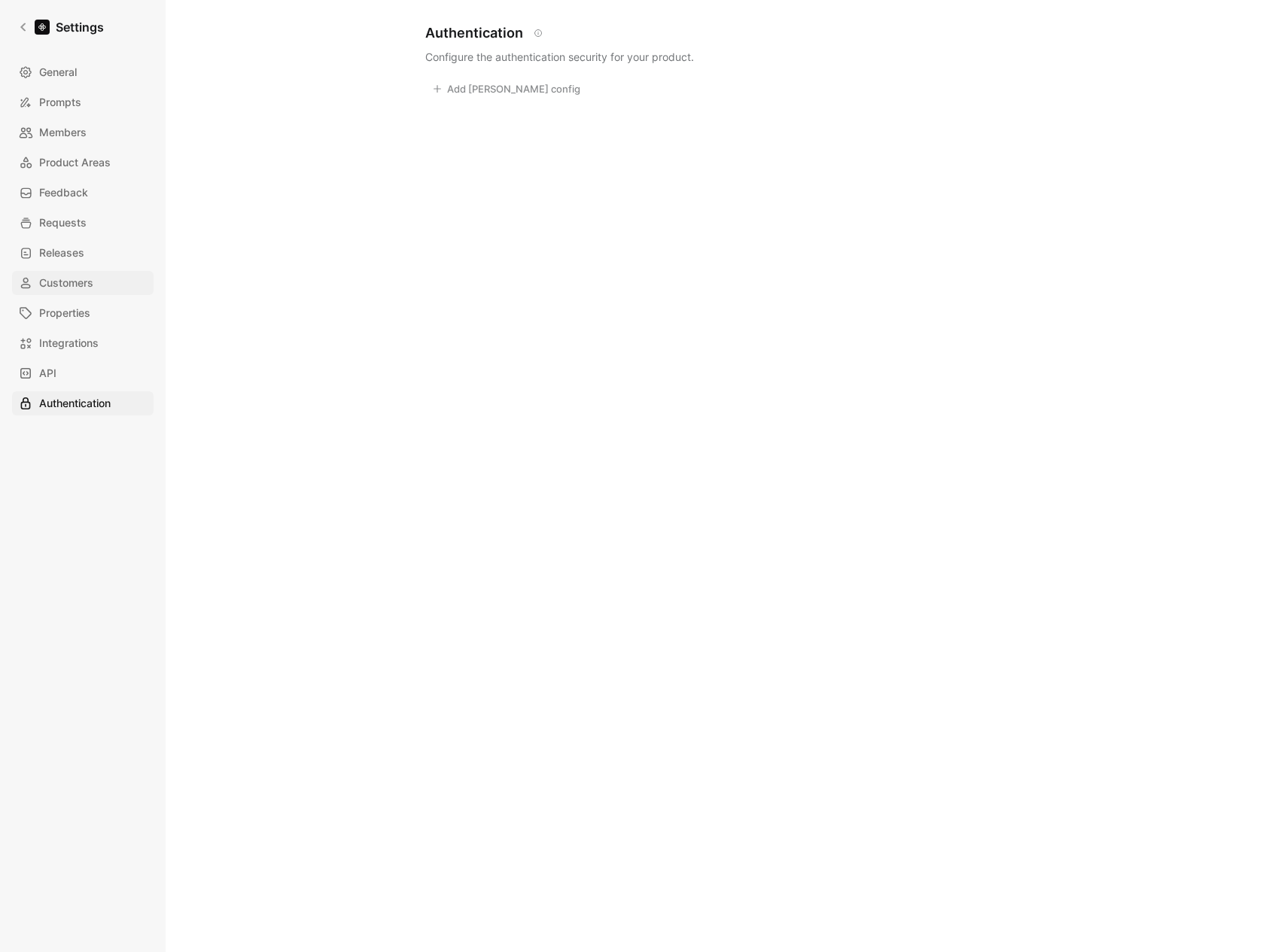
click at [59, 286] on span "Customers" at bounding box center [66, 283] width 54 height 18
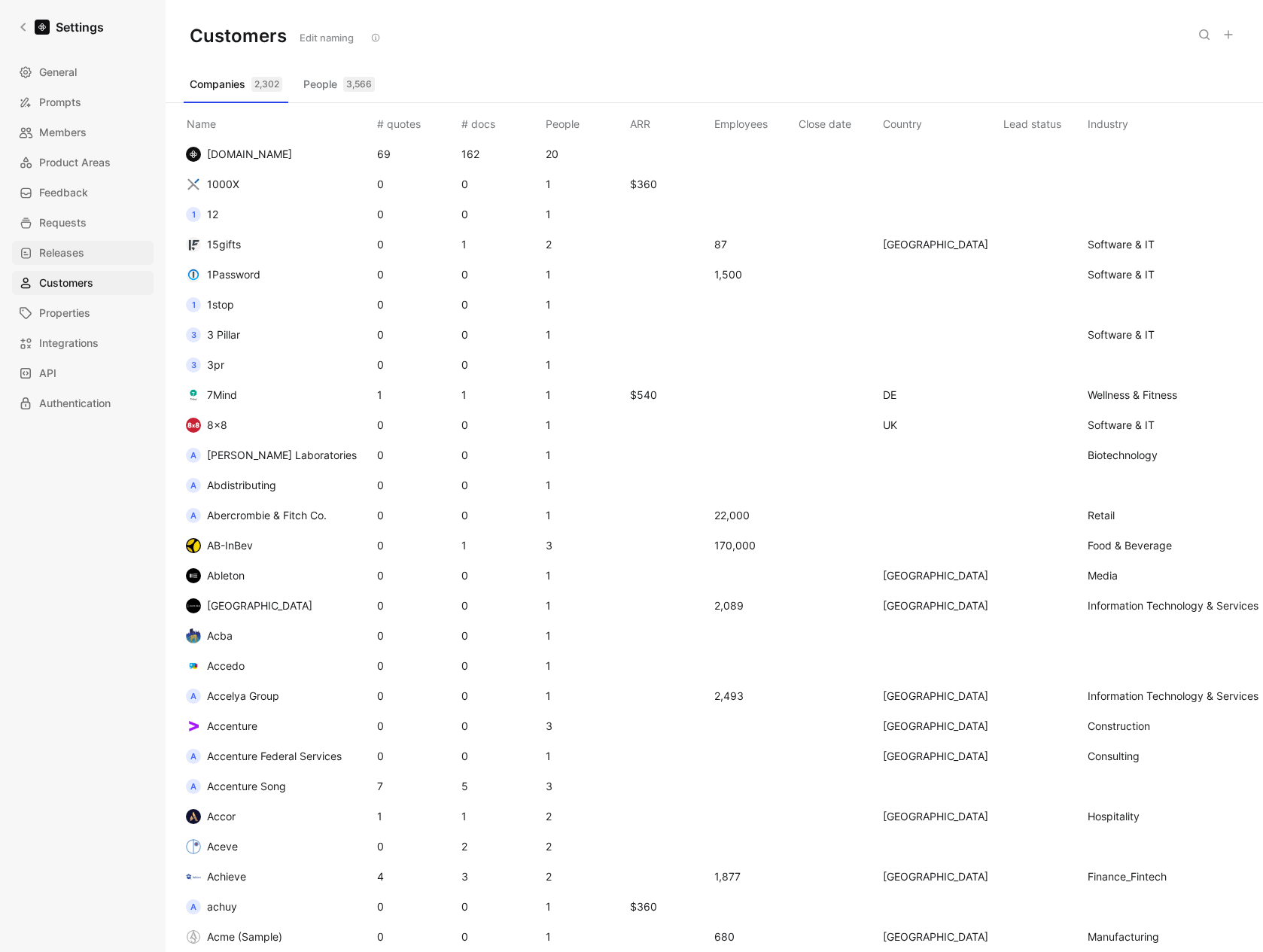
click at [59, 252] on span "Releases" at bounding box center [62, 253] width 45 height 18
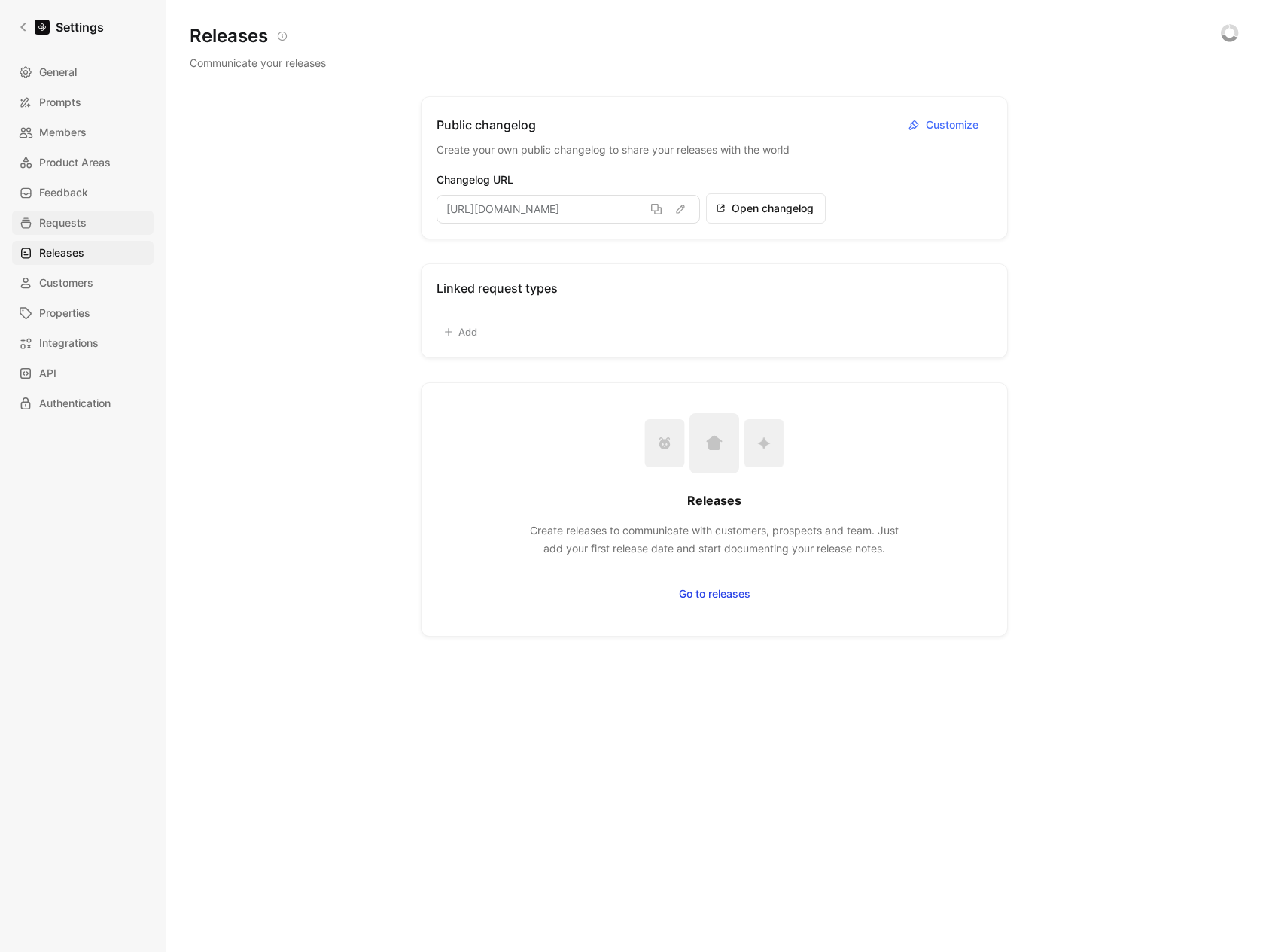
click at [62, 229] on span "Requests" at bounding box center [63, 223] width 47 height 18
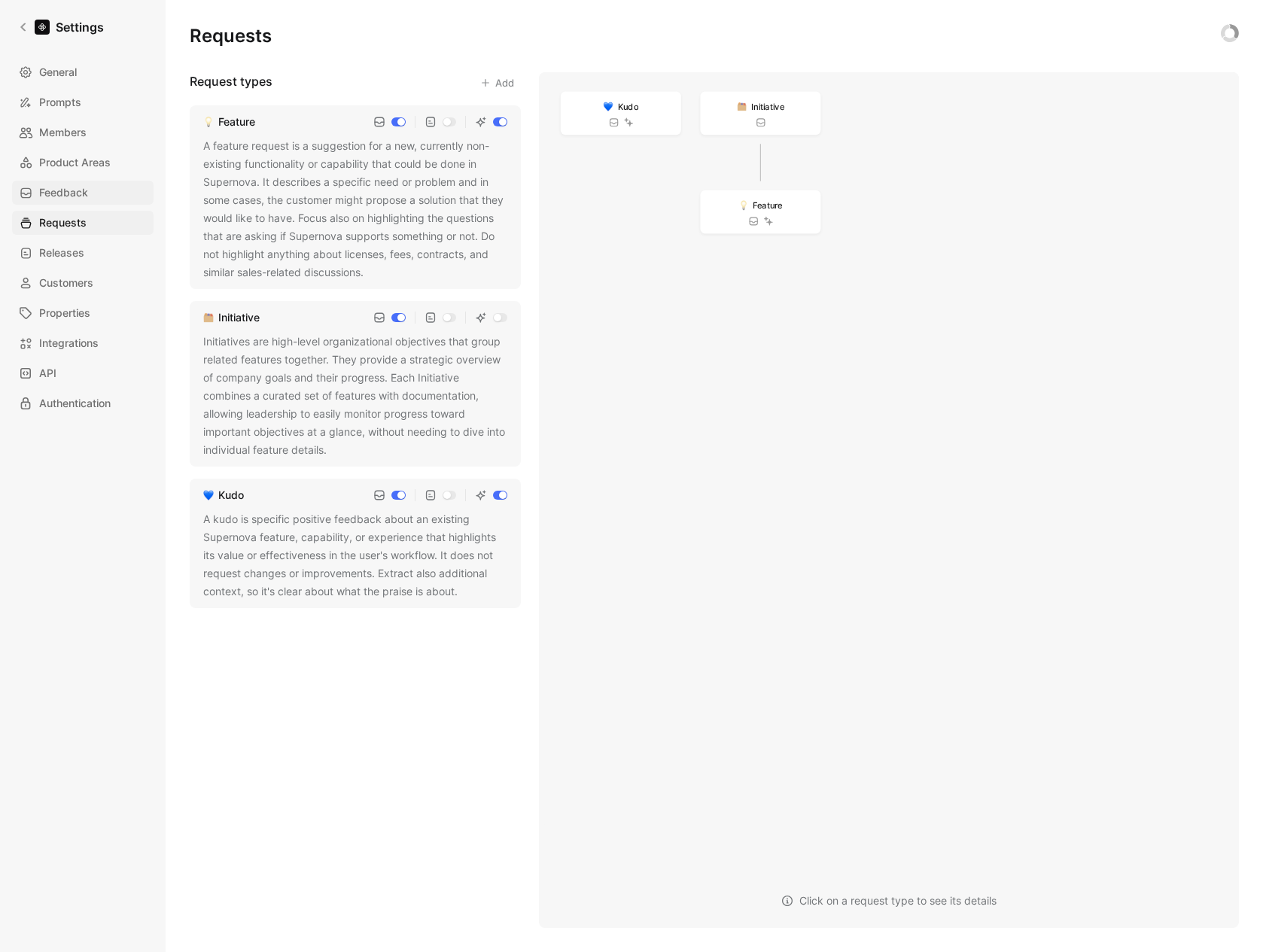
click at [65, 198] on span "Feedback" at bounding box center [64, 193] width 49 height 18
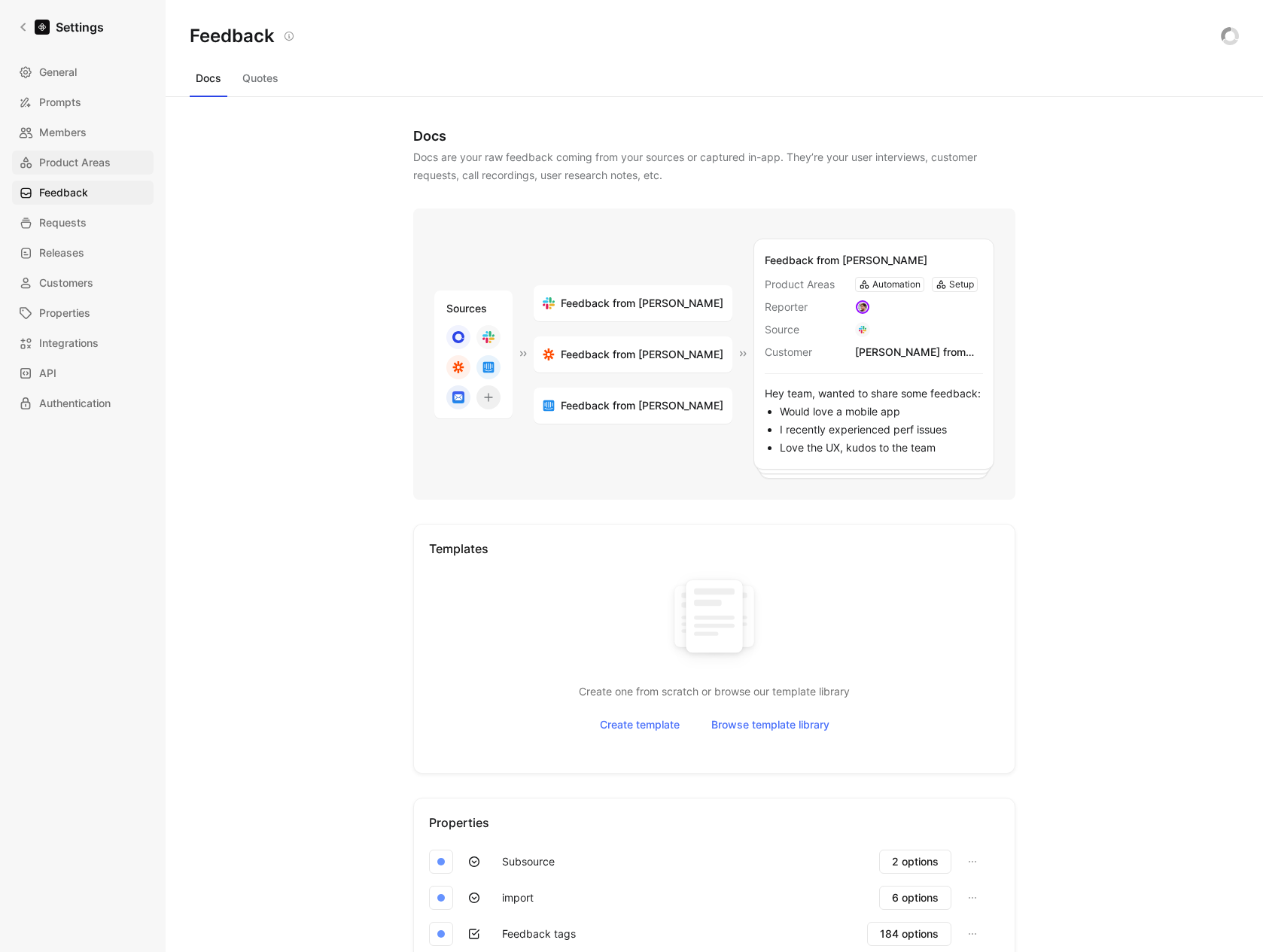
click at [60, 169] on span "Product Areas" at bounding box center [75, 163] width 71 height 18
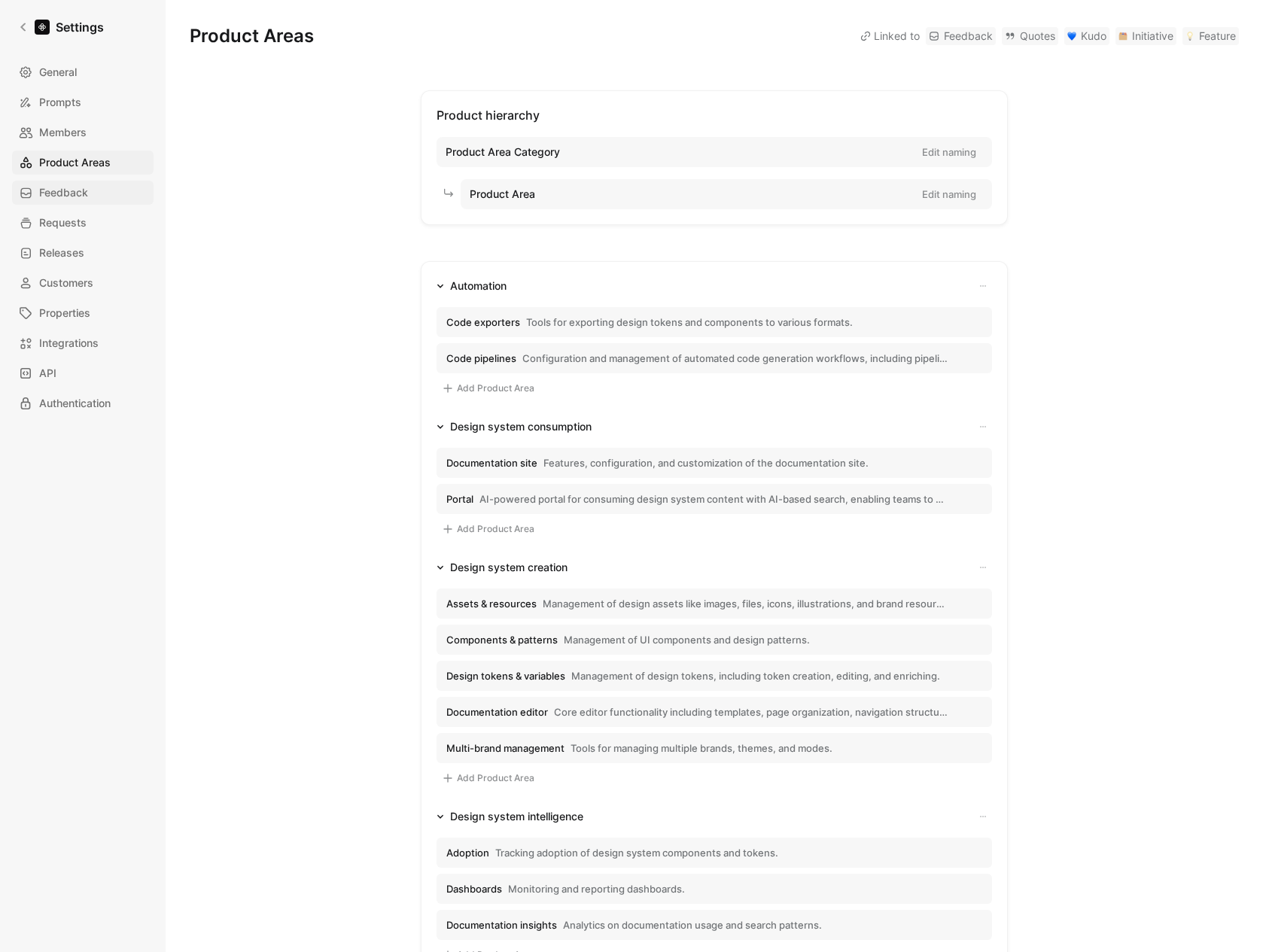
click at [59, 190] on span "Feedback" at bounding box center [64, 193] width 49 height 18
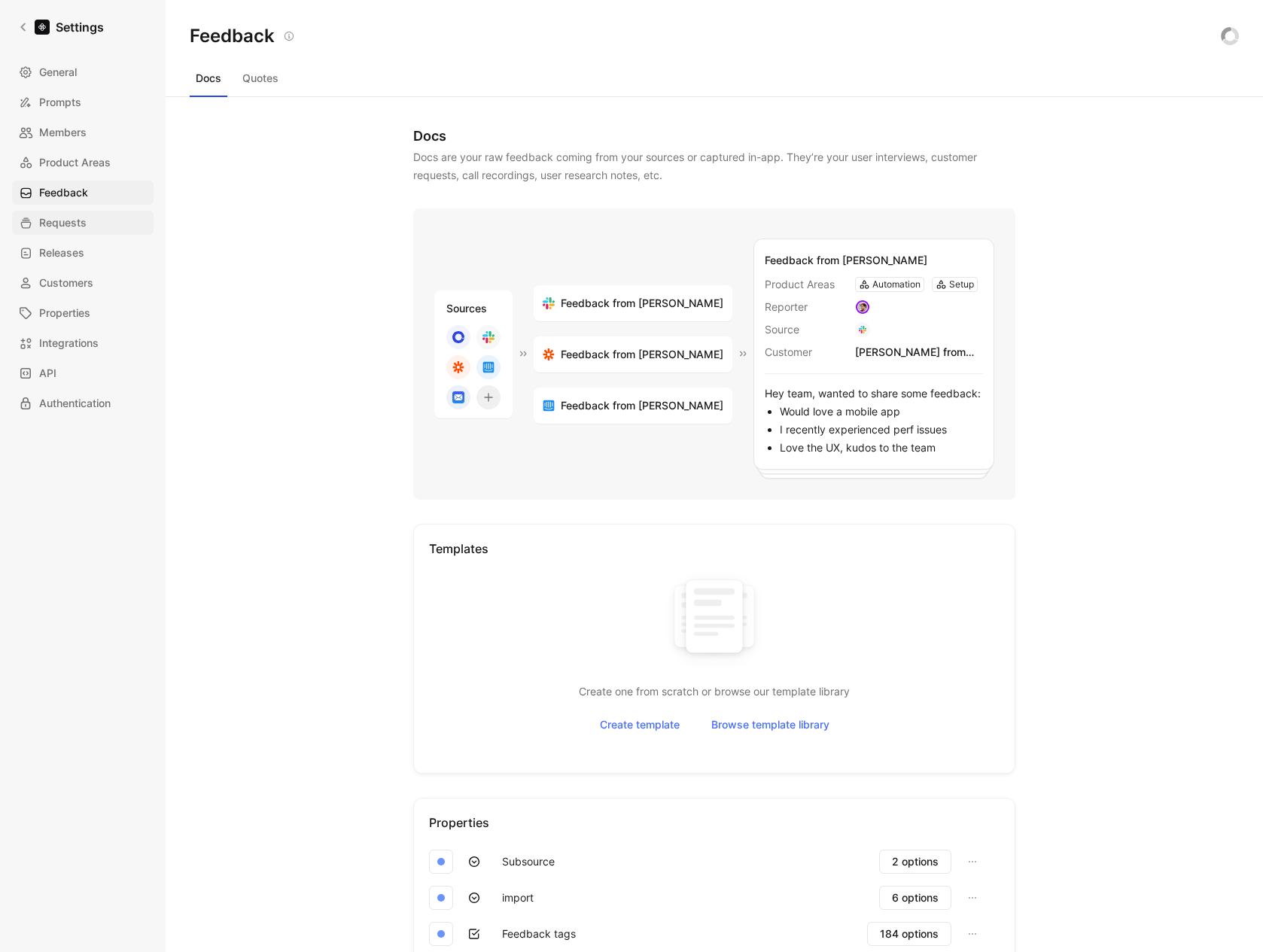
click at [55, 220] on span "Requests" at bounding box center [63, 223] width 47 height 18
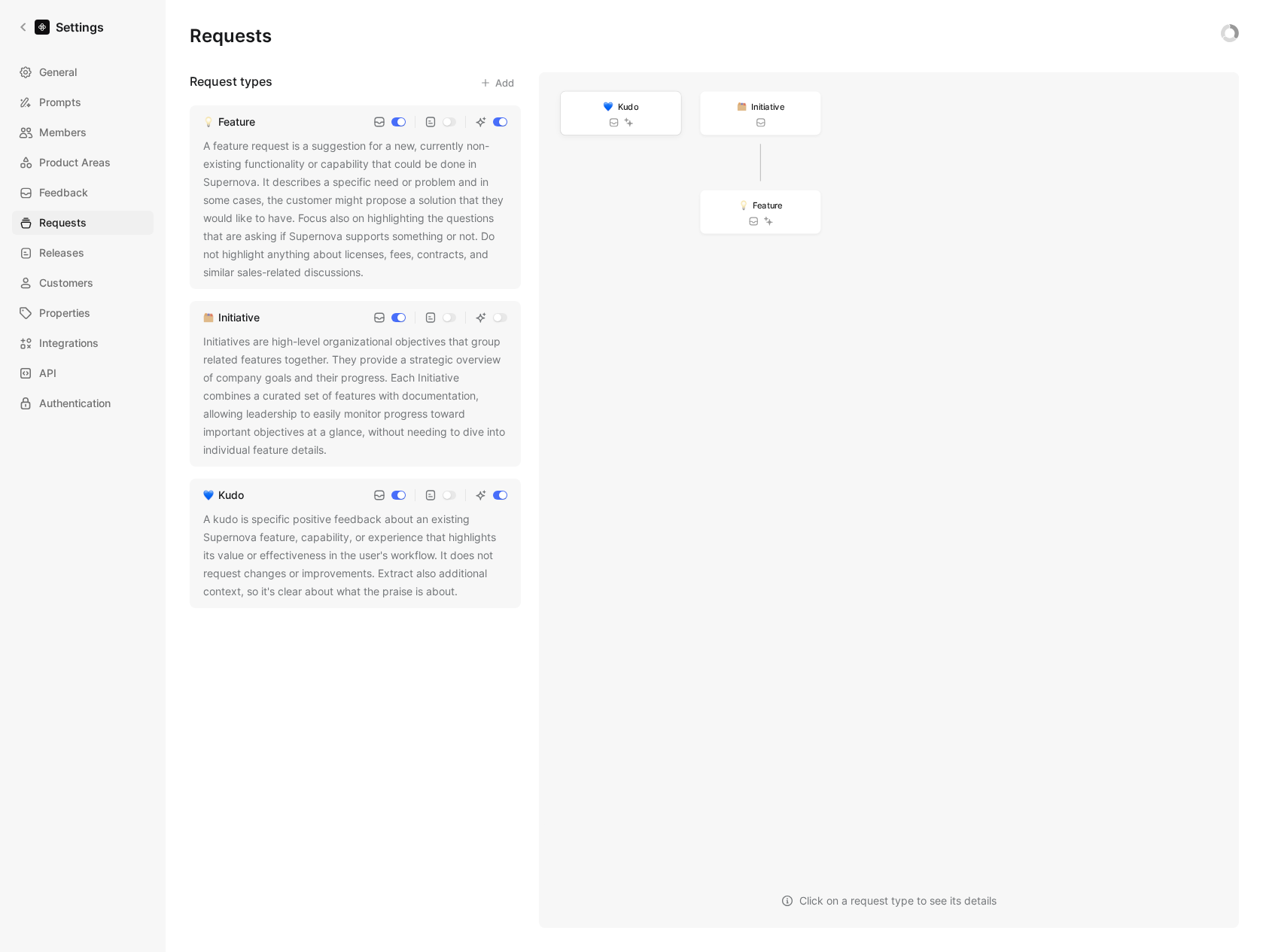
click at [647, 106] on div "Kudo" at bounding box center [621, 113] width 121 height 43
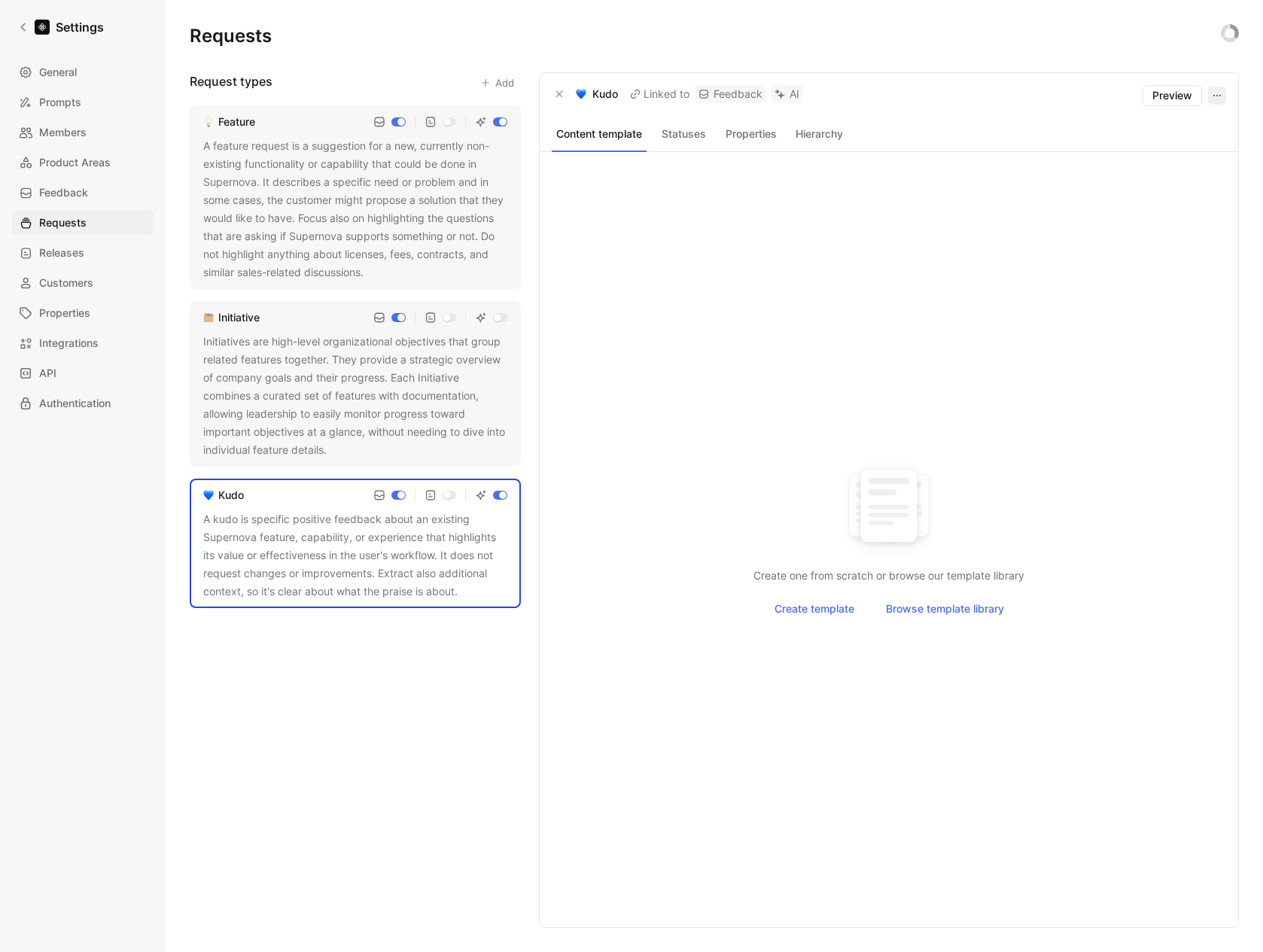
click at [1217, 93] on icon "button" at bounding box center [1217, 96] width 12 height 12
click at [1182, 120] on div "Edit request type" at bounding box center [1177, 128] width 85 height 18
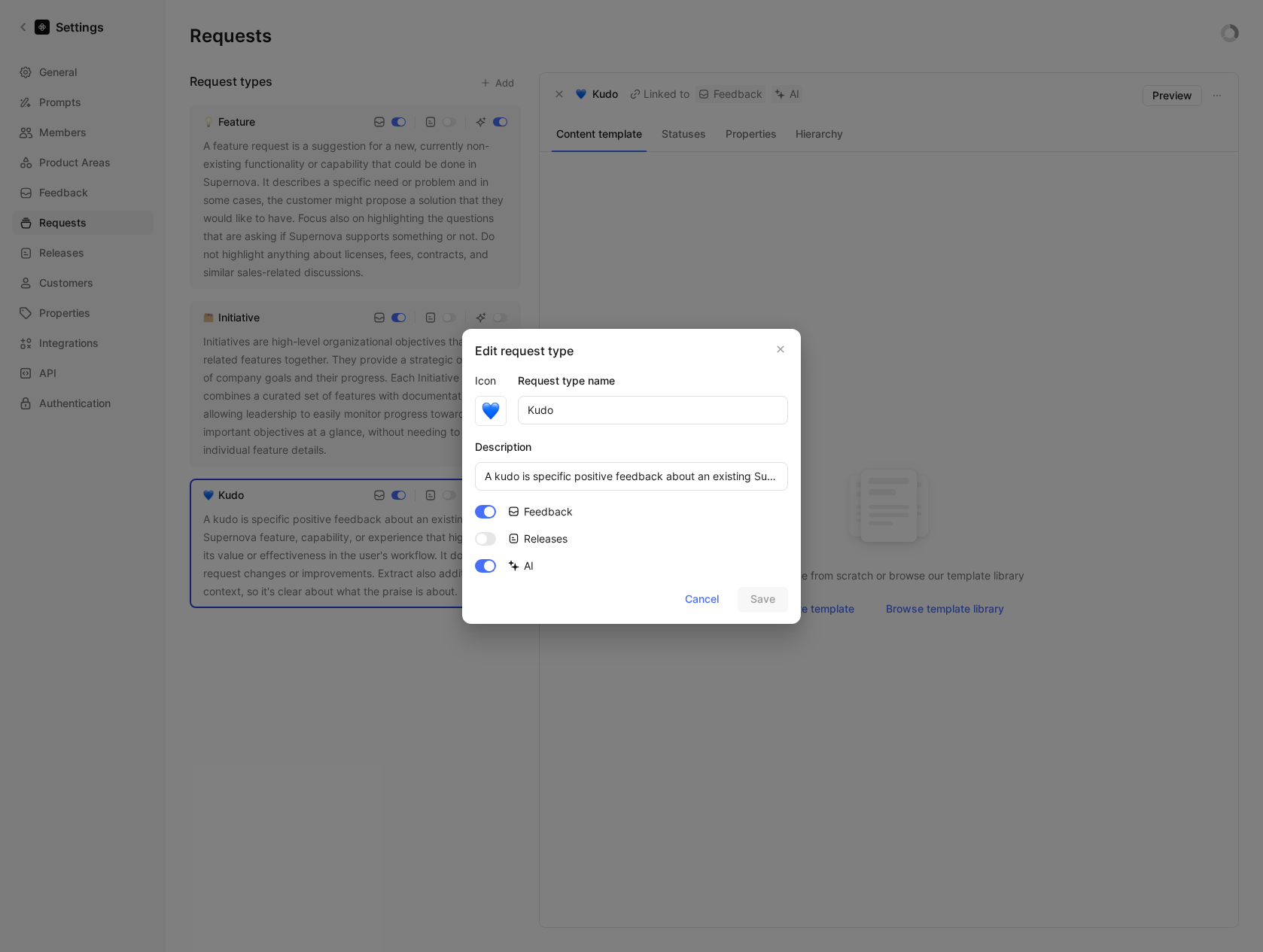
click at [217, 211] on div at bounding box center [632, 476] width 1263 height 952
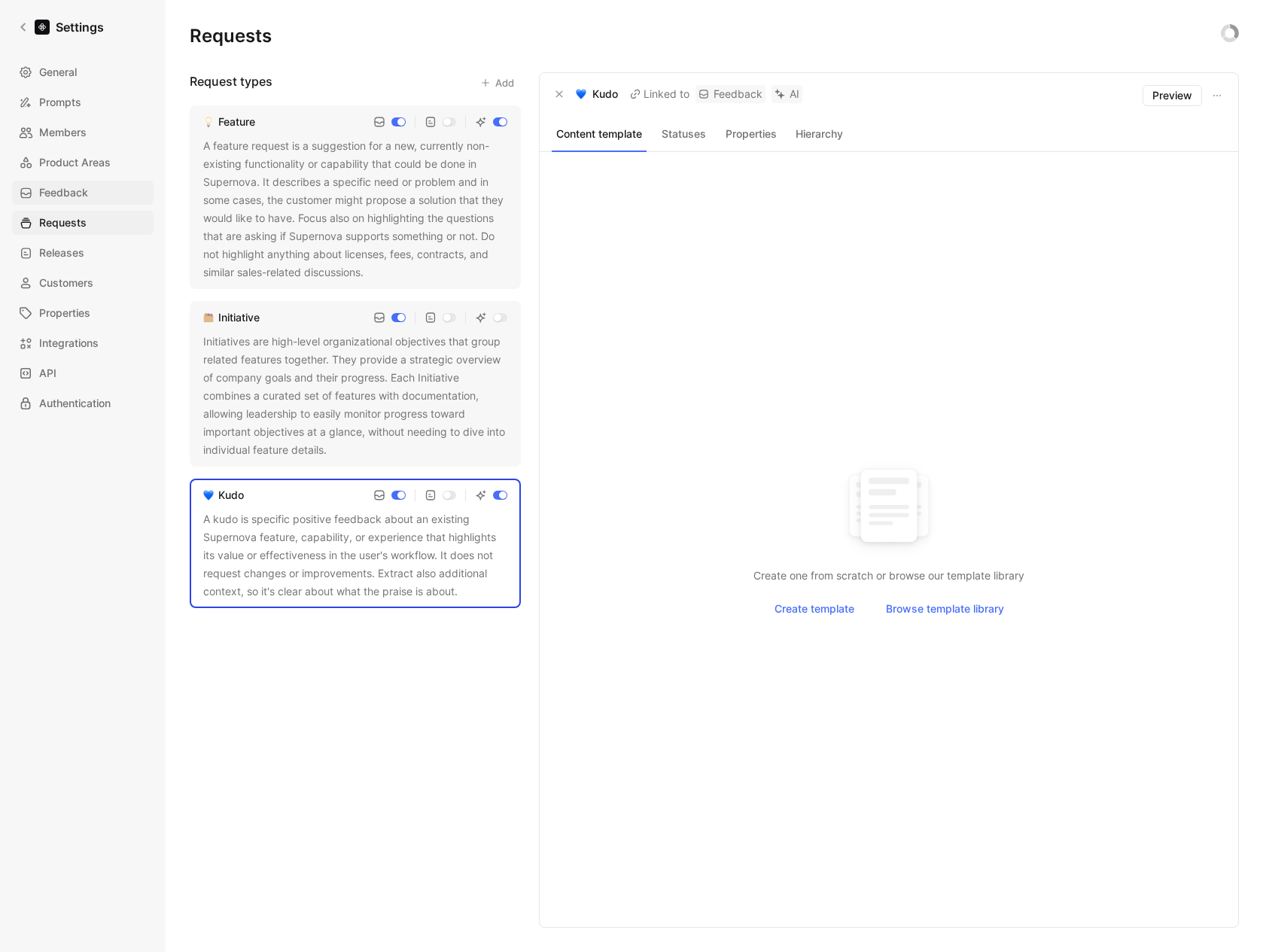
click at [59, 195] on span "Feedback" at bounding box center [64, 193] width 49 height 18
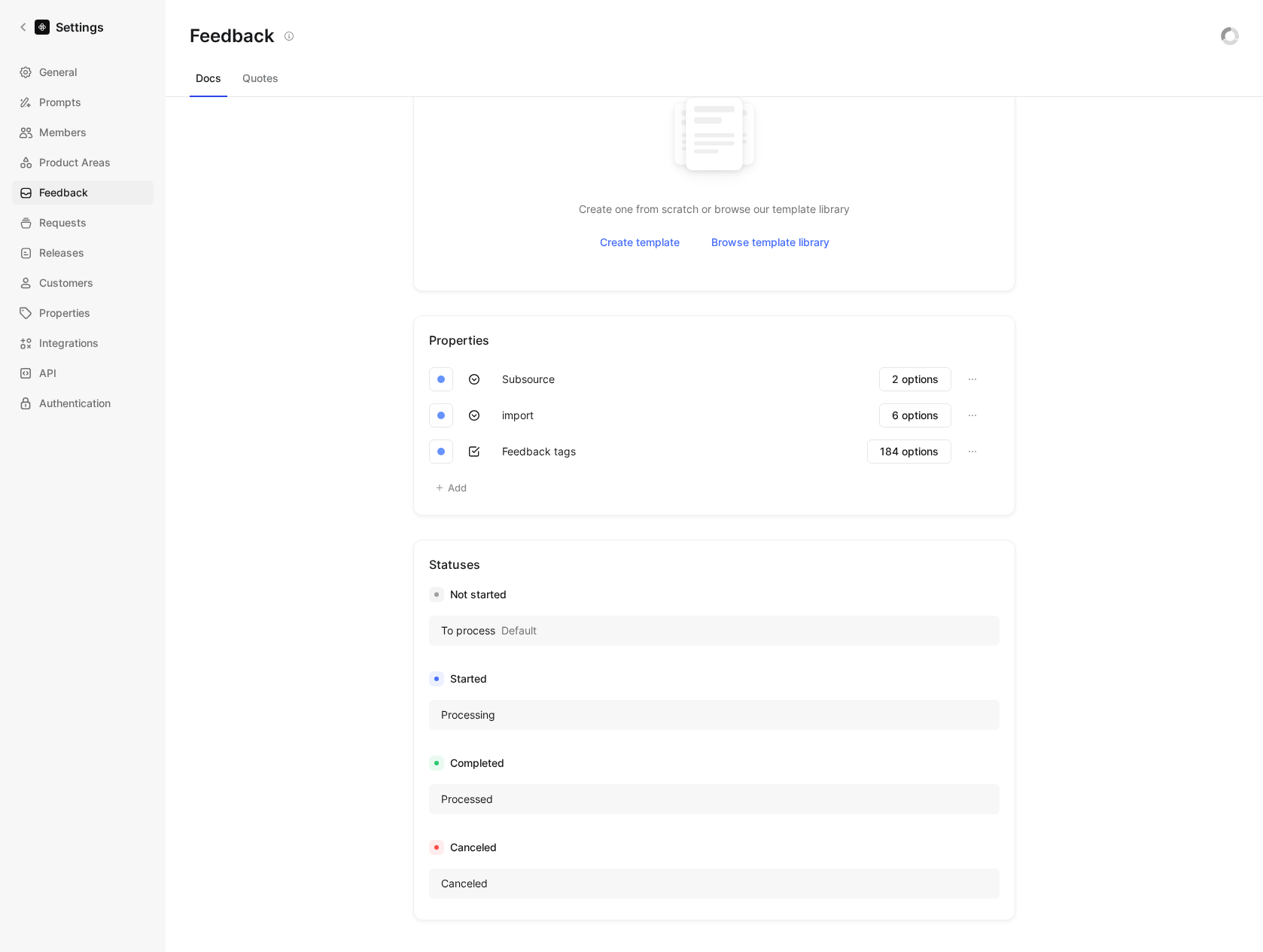
scroll to position [560, 0]
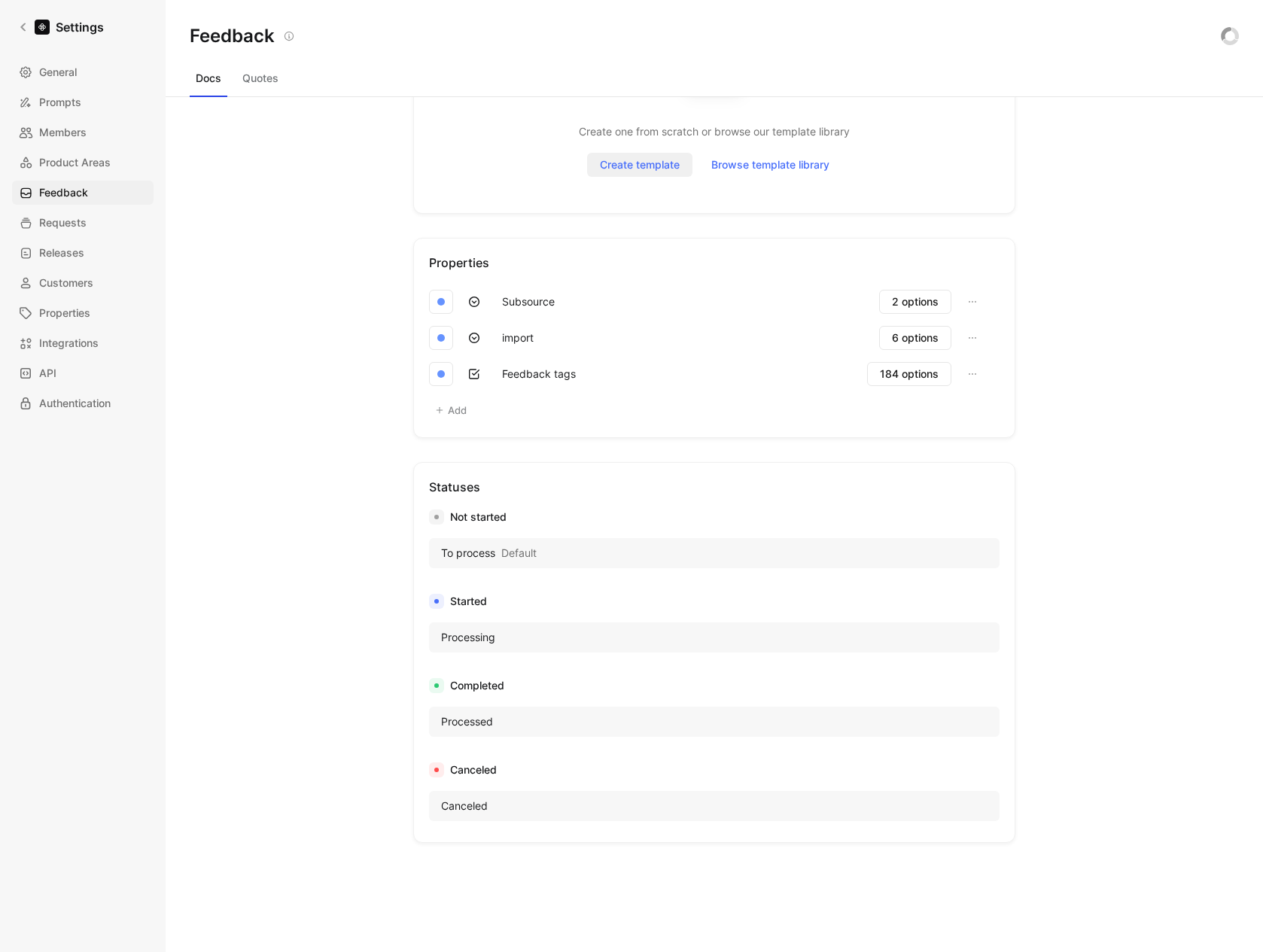
click at [609, 167] on span "Create template" at bounding box center [640, 165] width 80 height 18
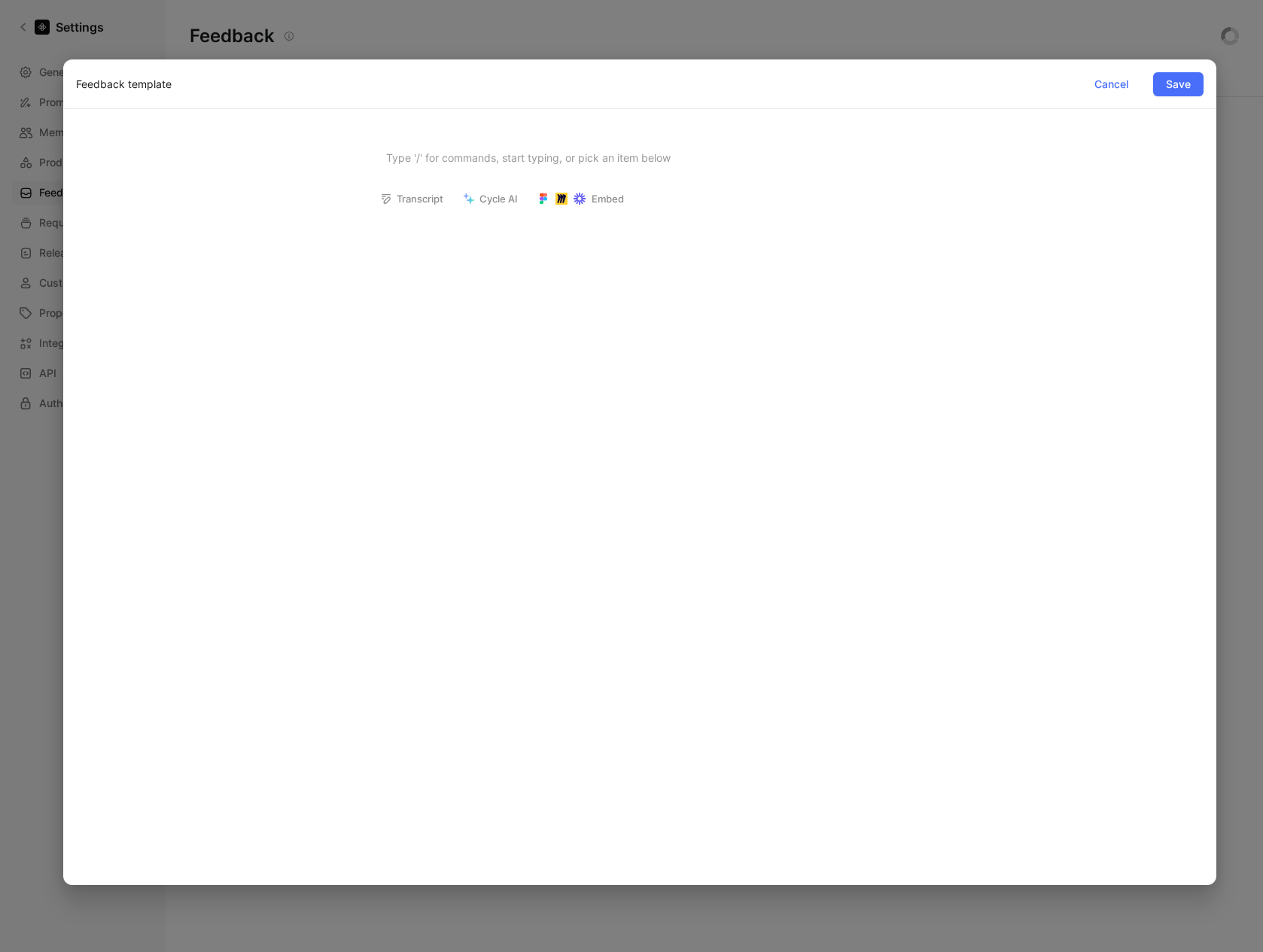
click at [622, 38] on div at bounding box center [632, 476] width 1263 height 952
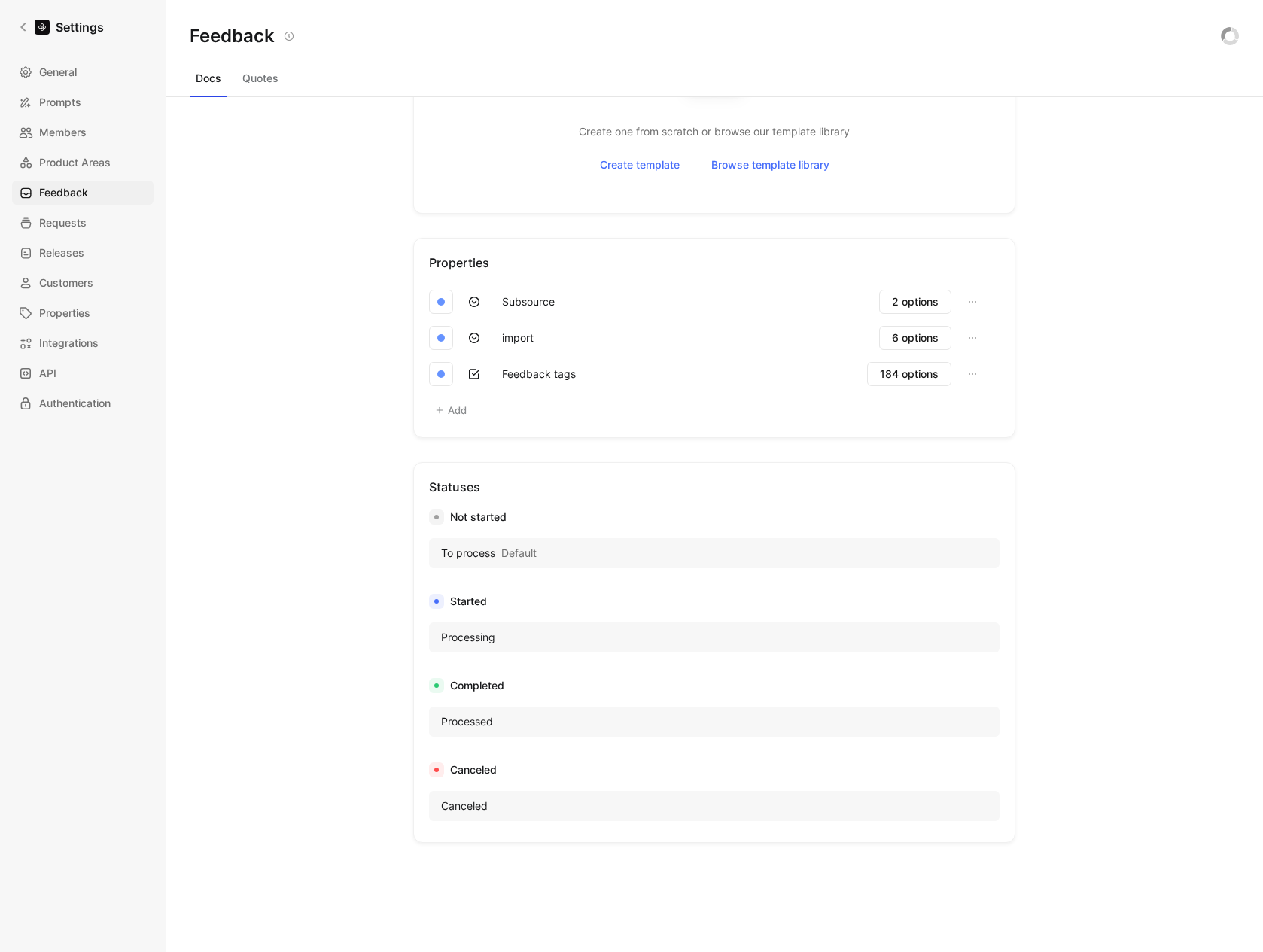
scroll to position [0, 0]
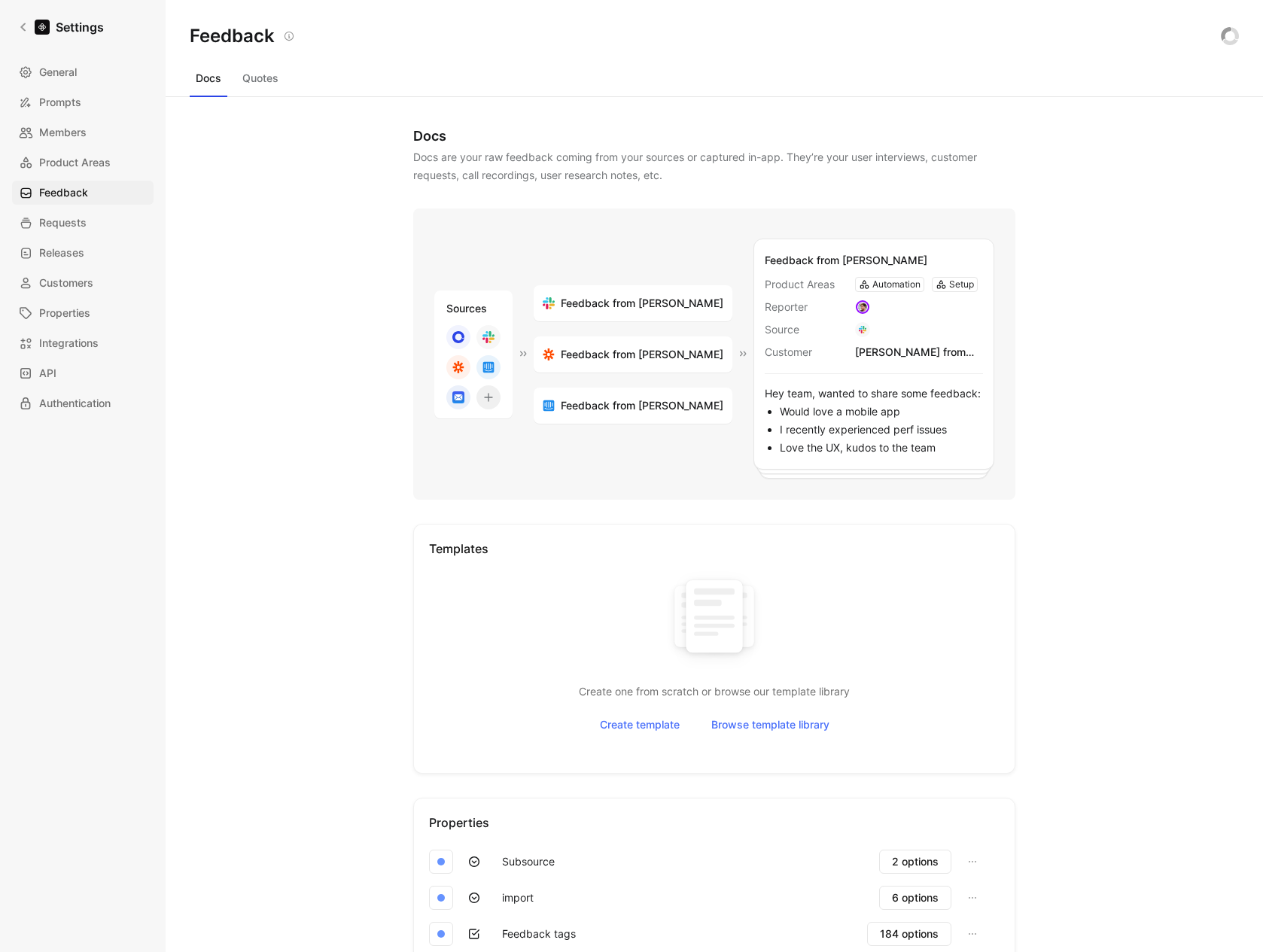
click at [68, 146] on div "General Prompts Members Product Areas Feedback Requests Releases Customers Prop…" at bounding box center [88, 238] width 152 height 356
click at [68, 154] on span "Product Areas" at bounding box center [75, 163] width 71 height 18
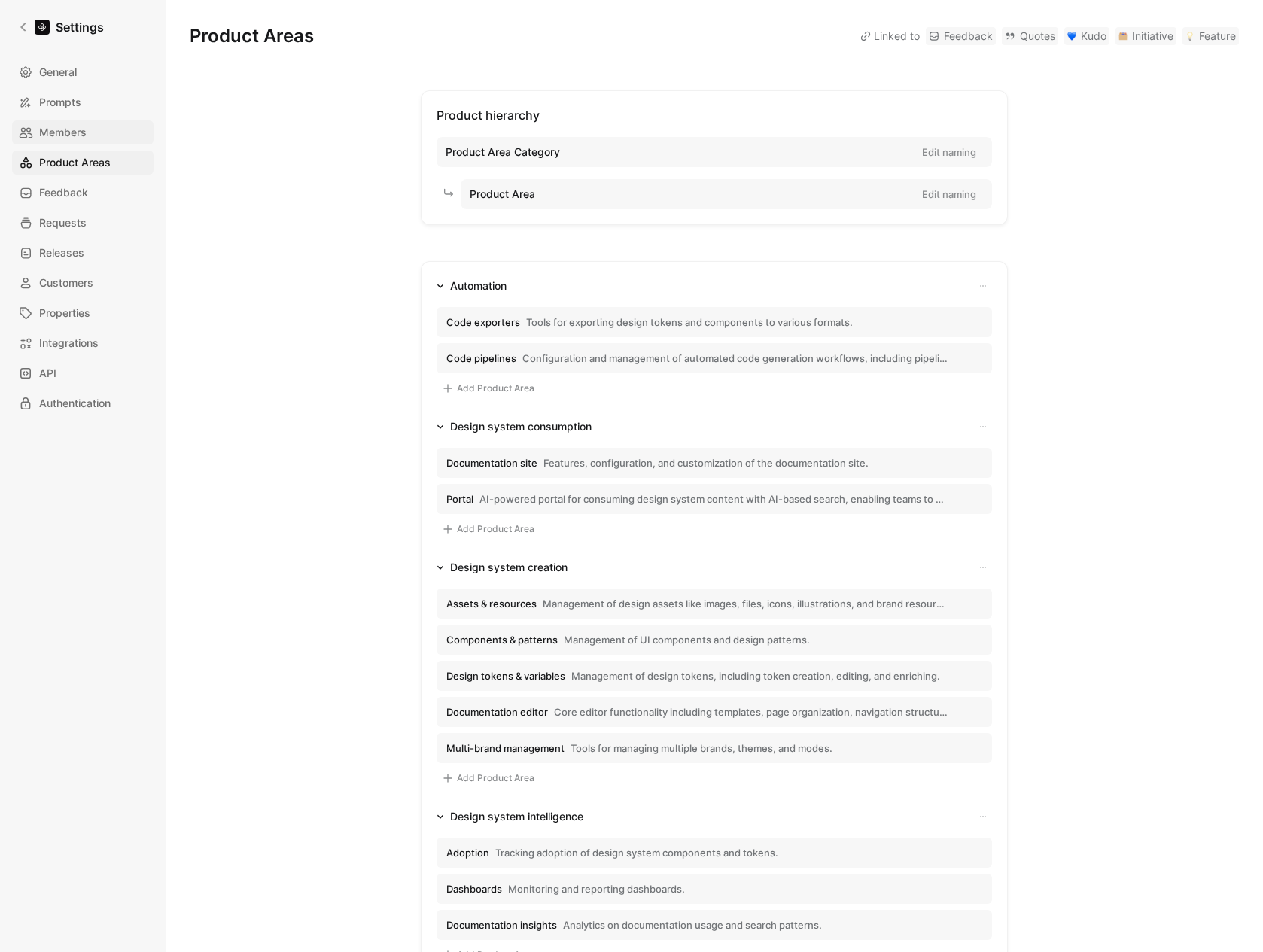
click at [70, 131] on span "Members" at bounding box center [63, 132] width 47 height 18
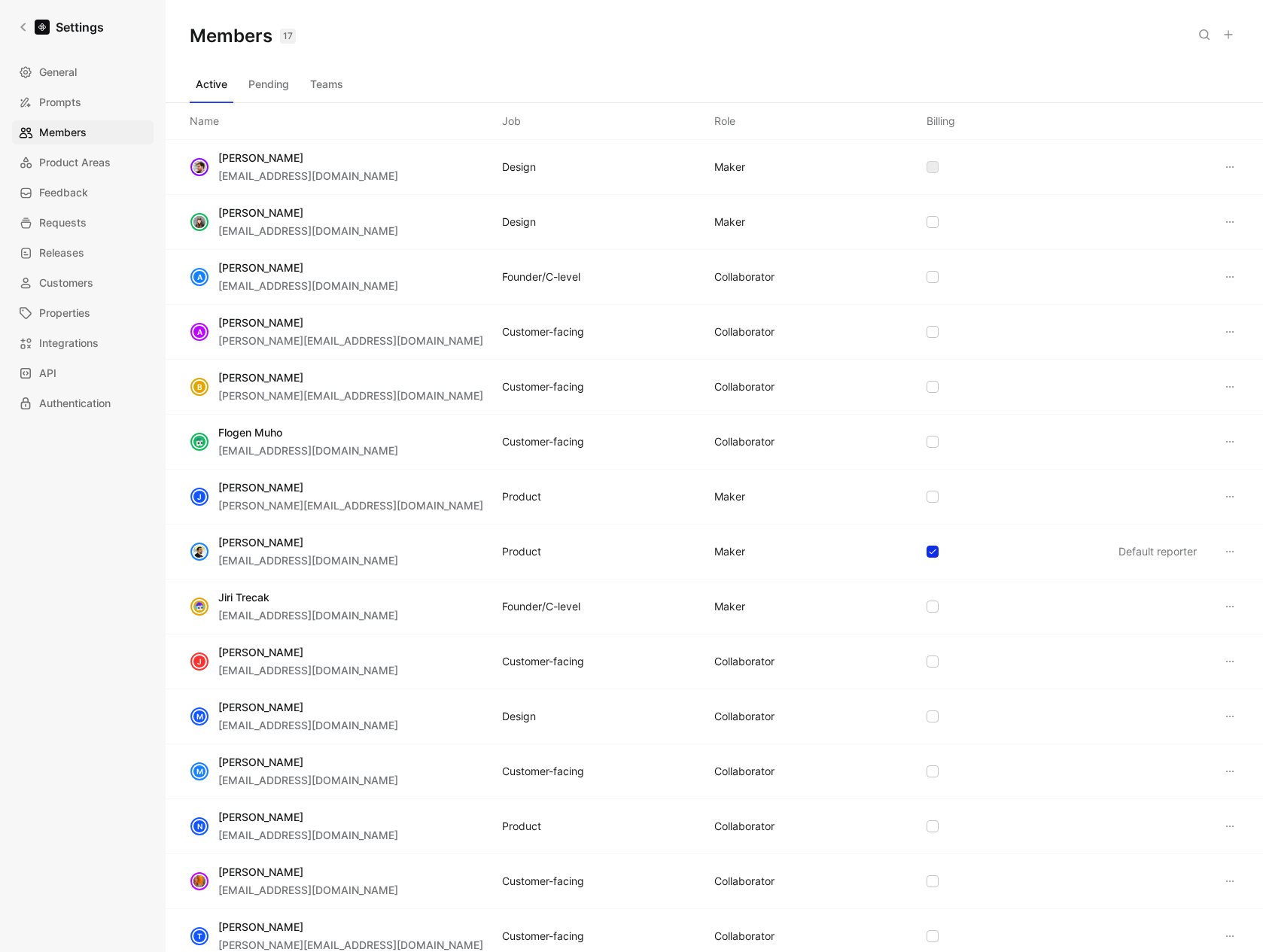
click at [68, 116] on div "General Prompts Members Product Areas Feedback Requests Releases Customers Prop…" at bounding box center [88, 238] width 152 height 356
click at [74, 106] on span "Prompts" at bounding box center [60, 103] width 42 height 18
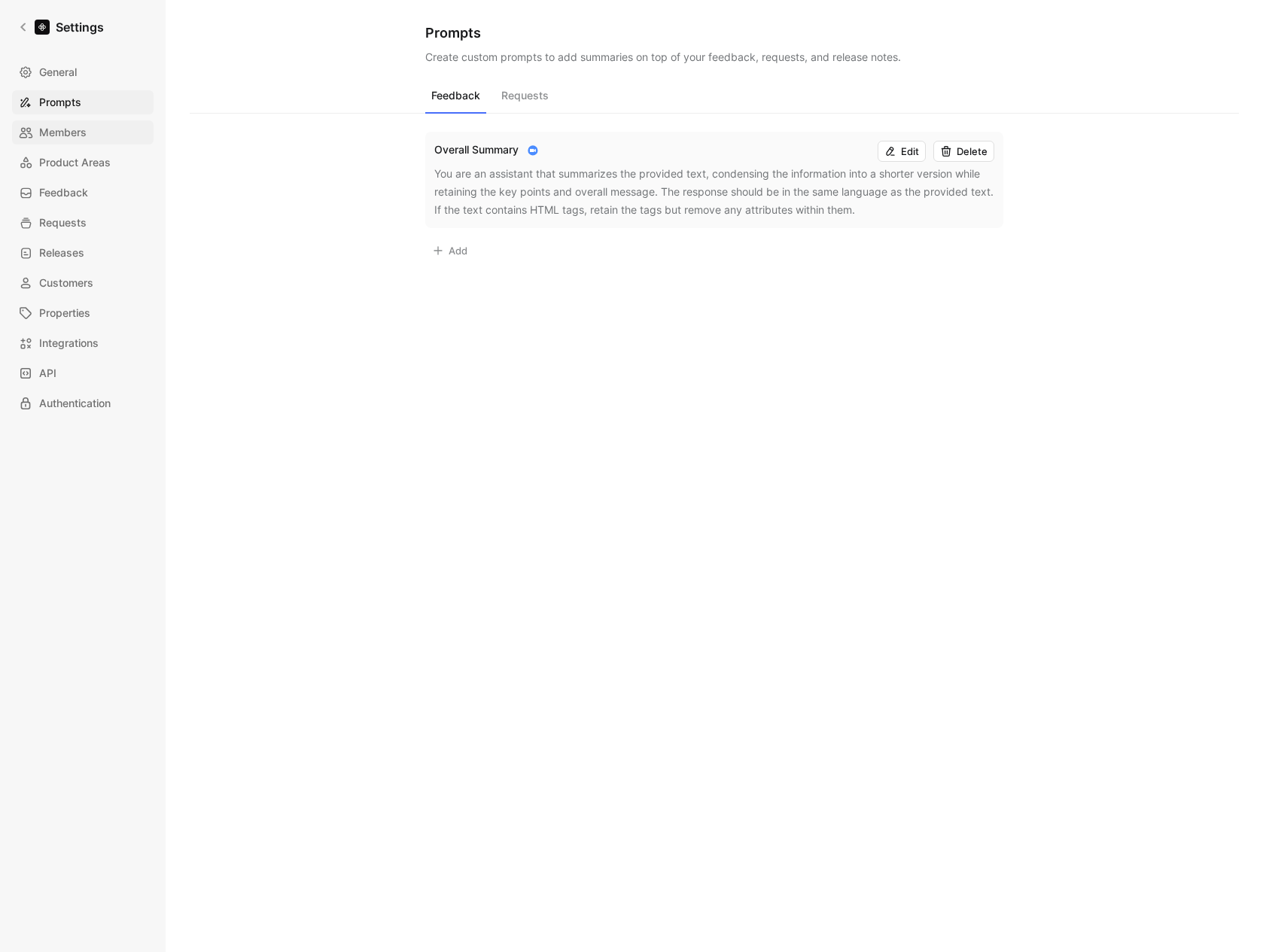
click at [74, 132] on span "Members" at bounding box center [63, 132] width 47 height 18
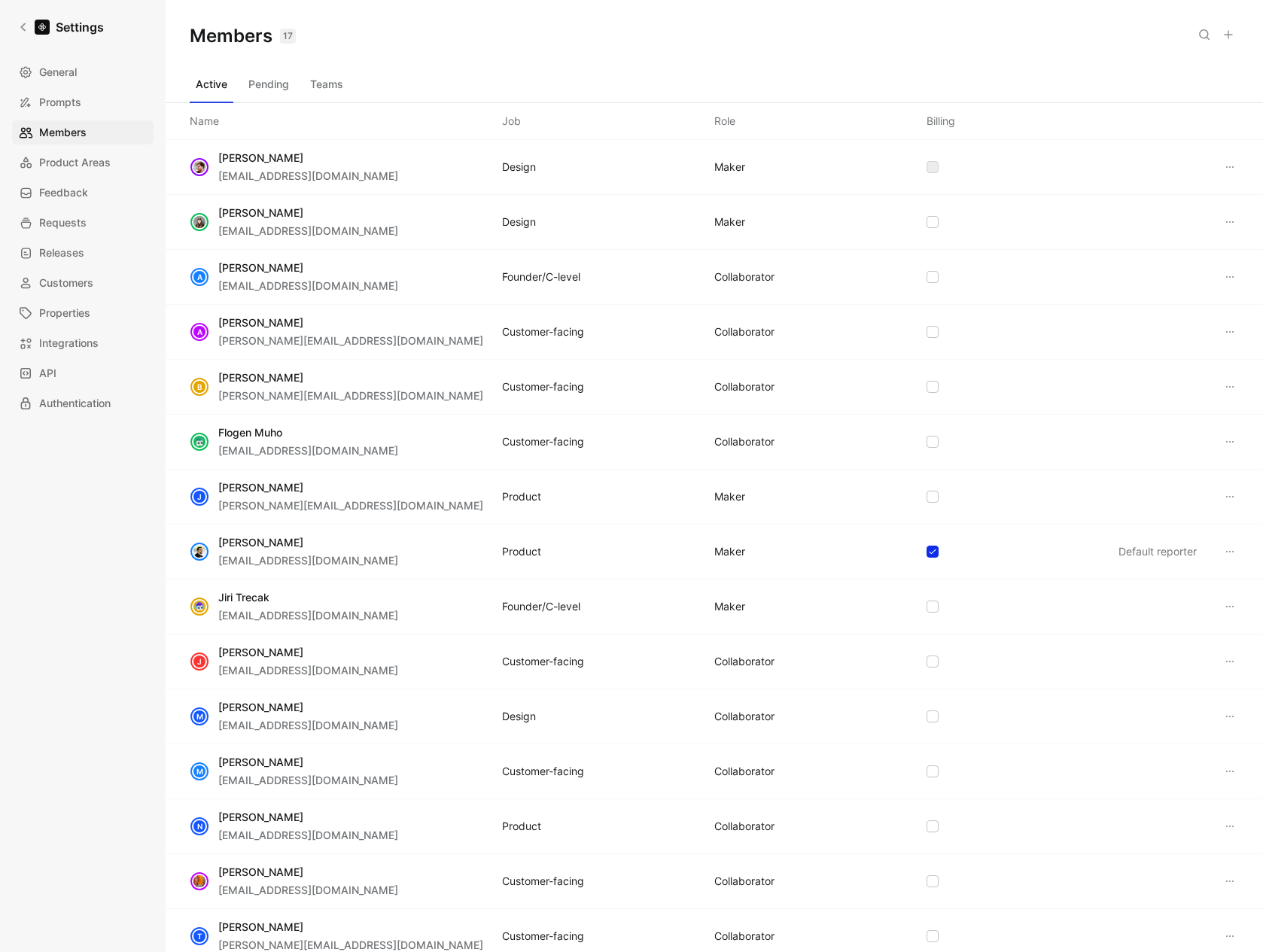
click at [289, 81] on button "Pending" at bounding box center [268, 84] width 52 height 24
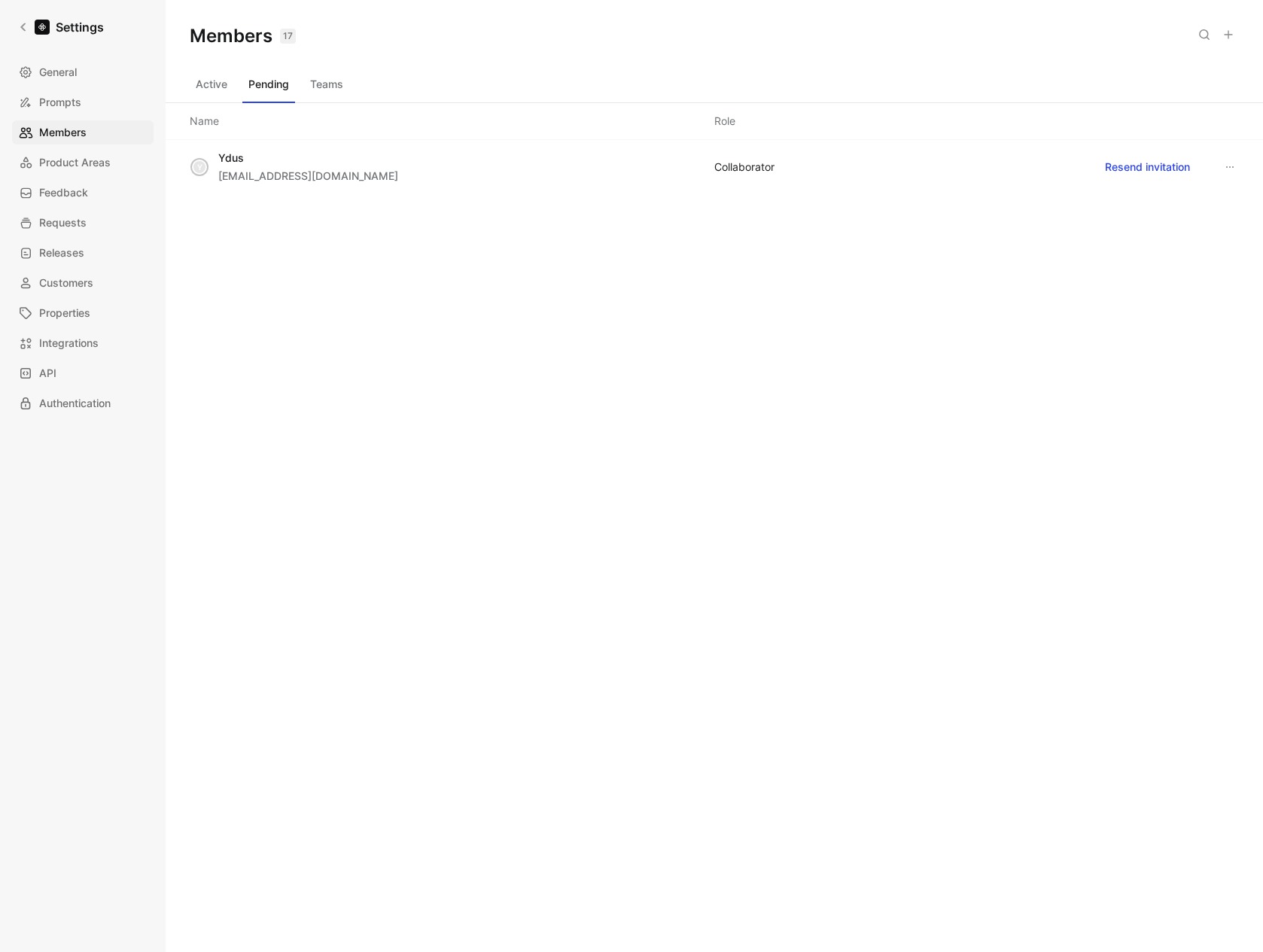
click at [331, 82] on button "Teams" at bounding box center [326, 84] width 45 height 24
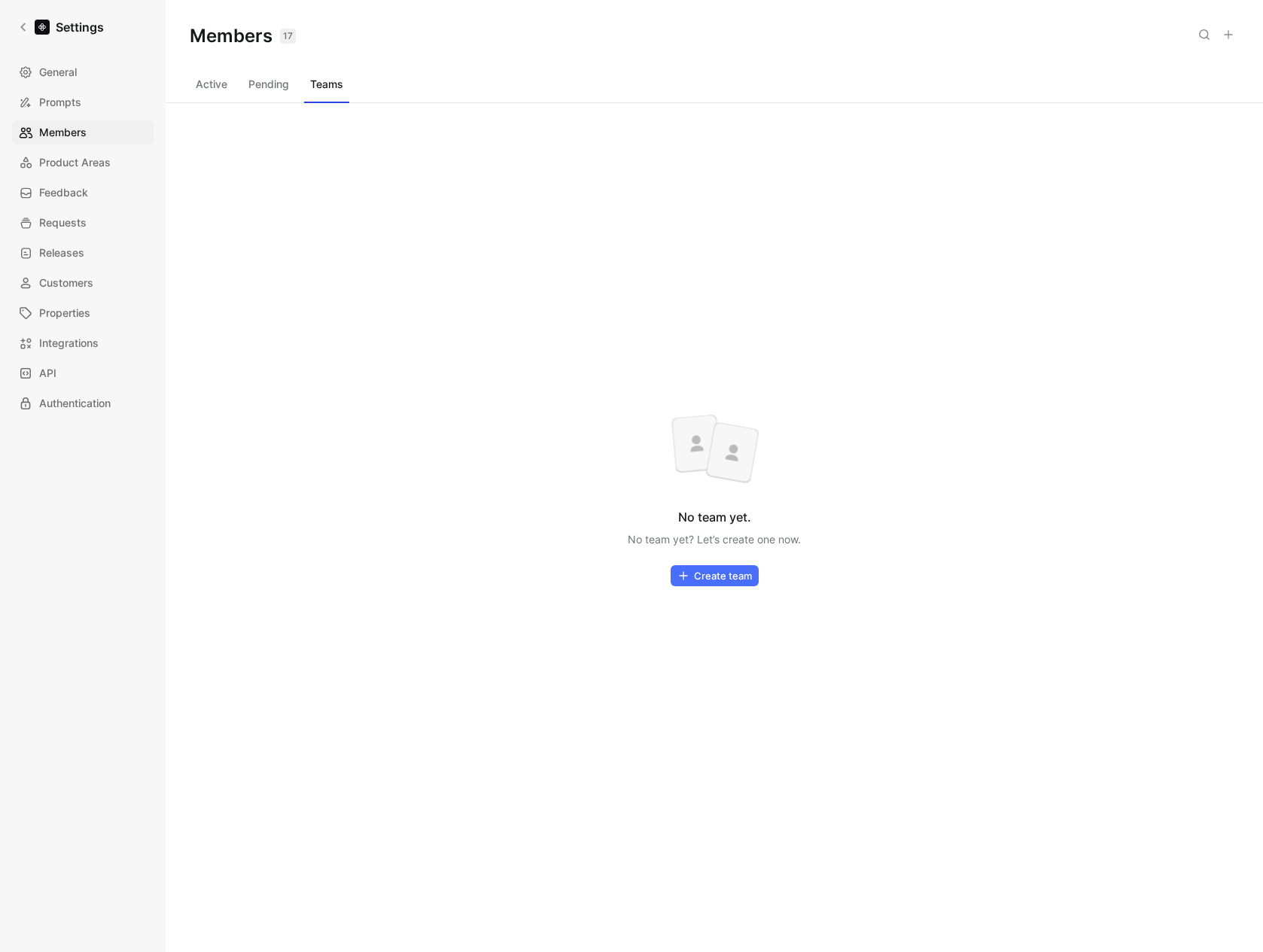
click at [214, 87] on button "Active" at bounding box center [211, 84] width 43 height 24
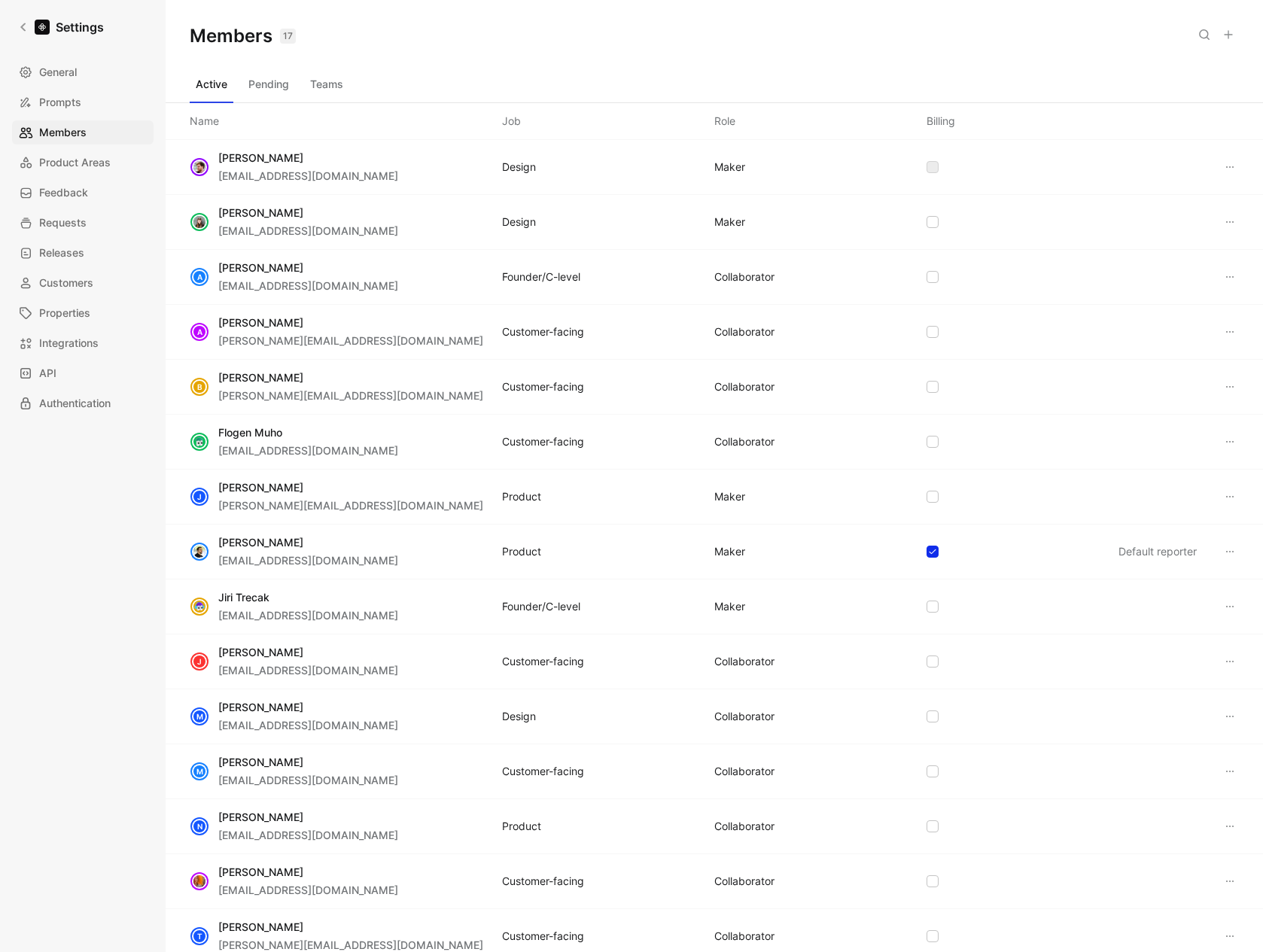
click at [267, 85] on button "Pending" at bounding box center [268, 84] width 52 height 24
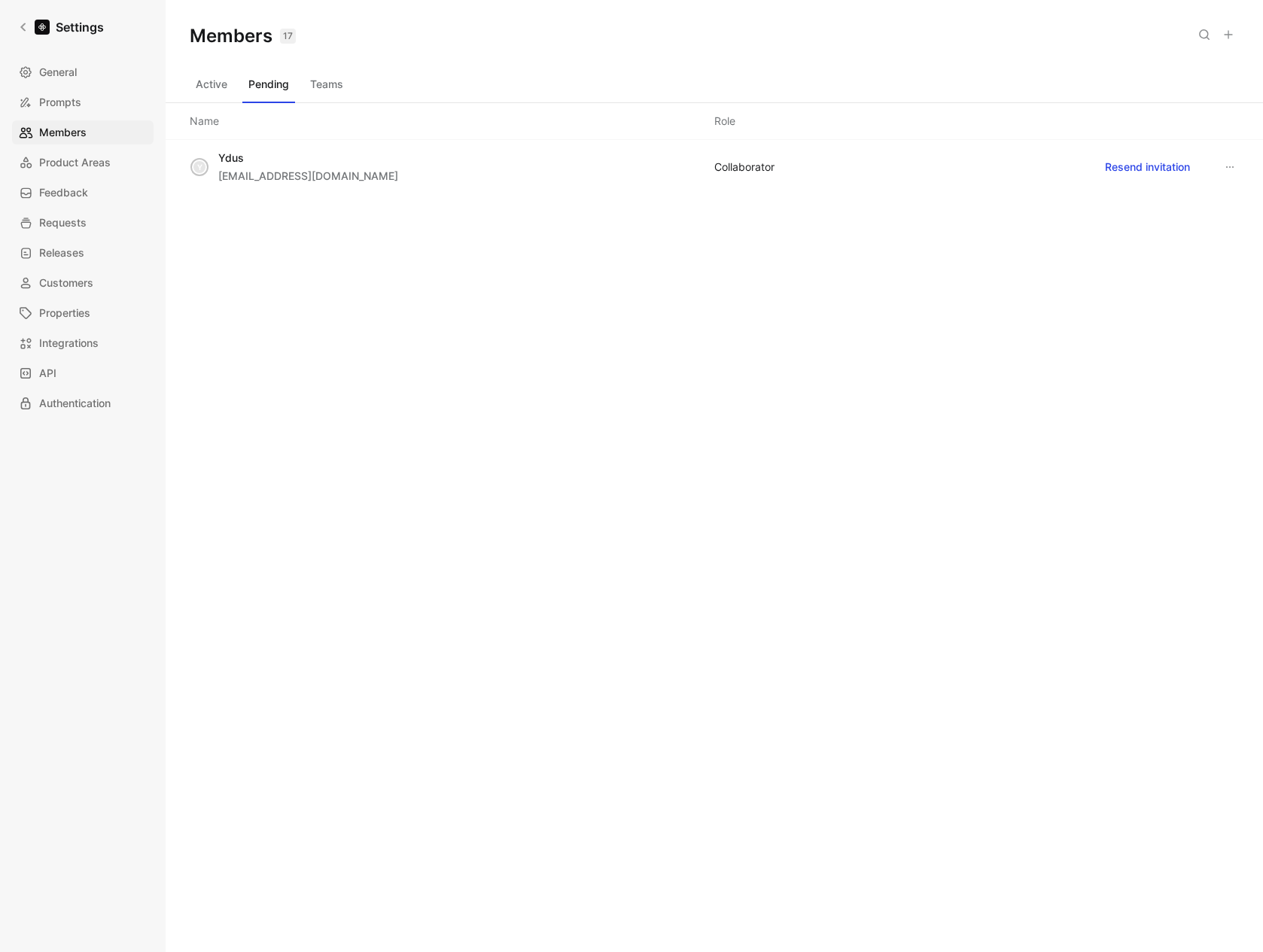
click at [199, 90] on button "Active" at bounding box center [211, 84] width 43 height 24
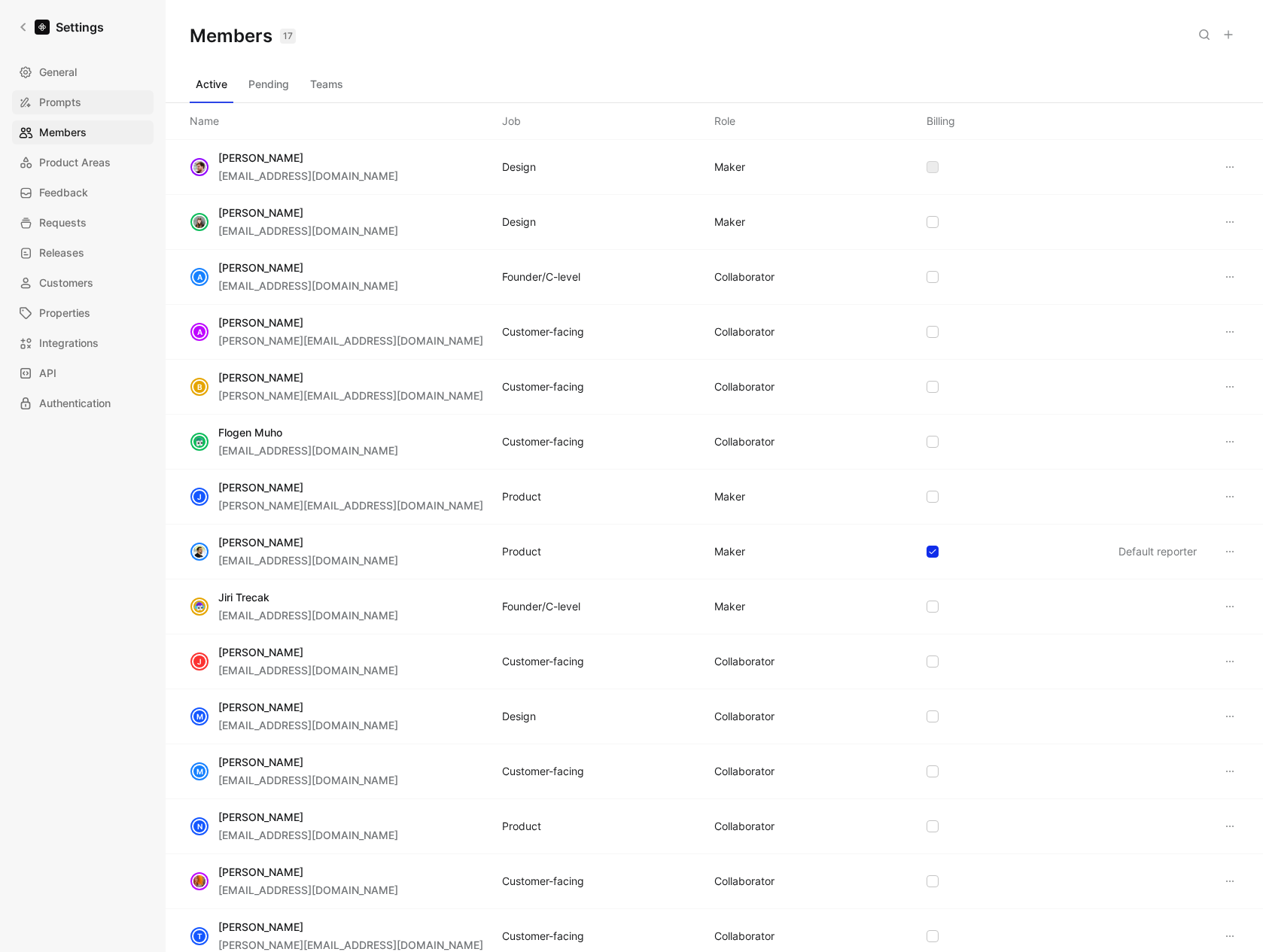
click at [68, 106] on span "Prompts" at bounding box center [60, 103] width 42 height 18
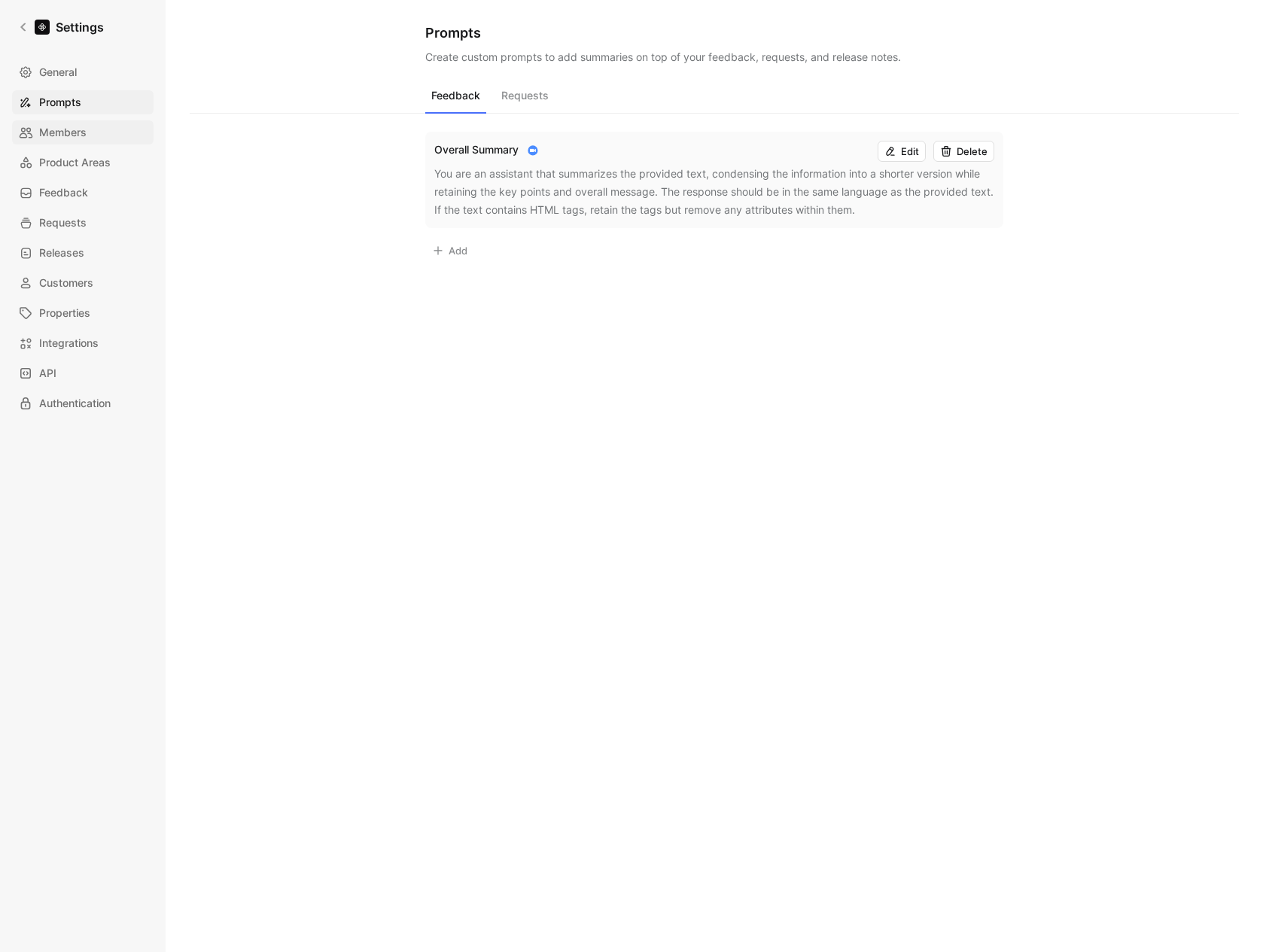
click at [68, 135] on span "Members" at bounding box center [63, 132] width 47 height 18
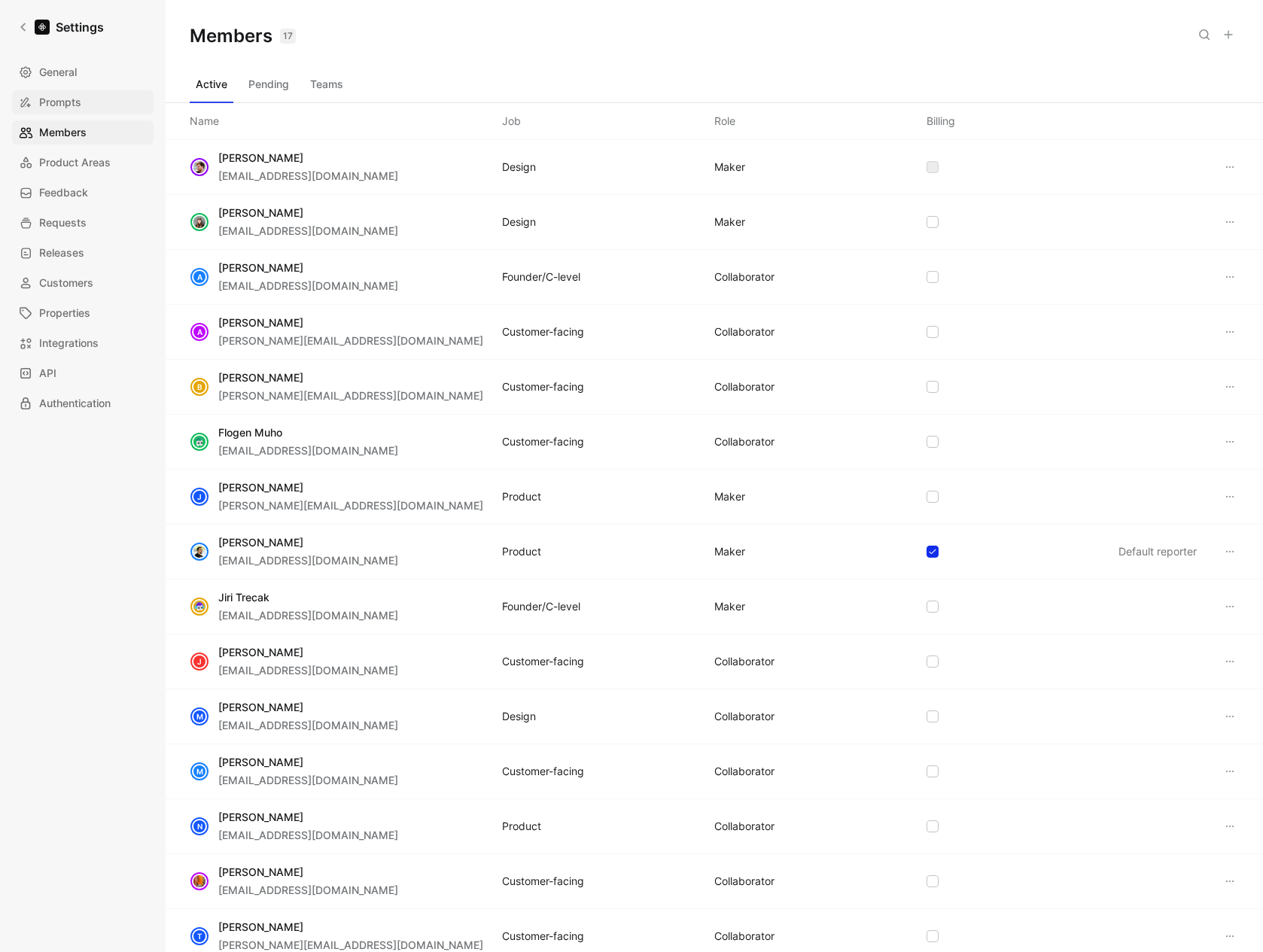
click at [78, 114] on link "Prompts" at bounding box center [83, 103] width 141 height 24
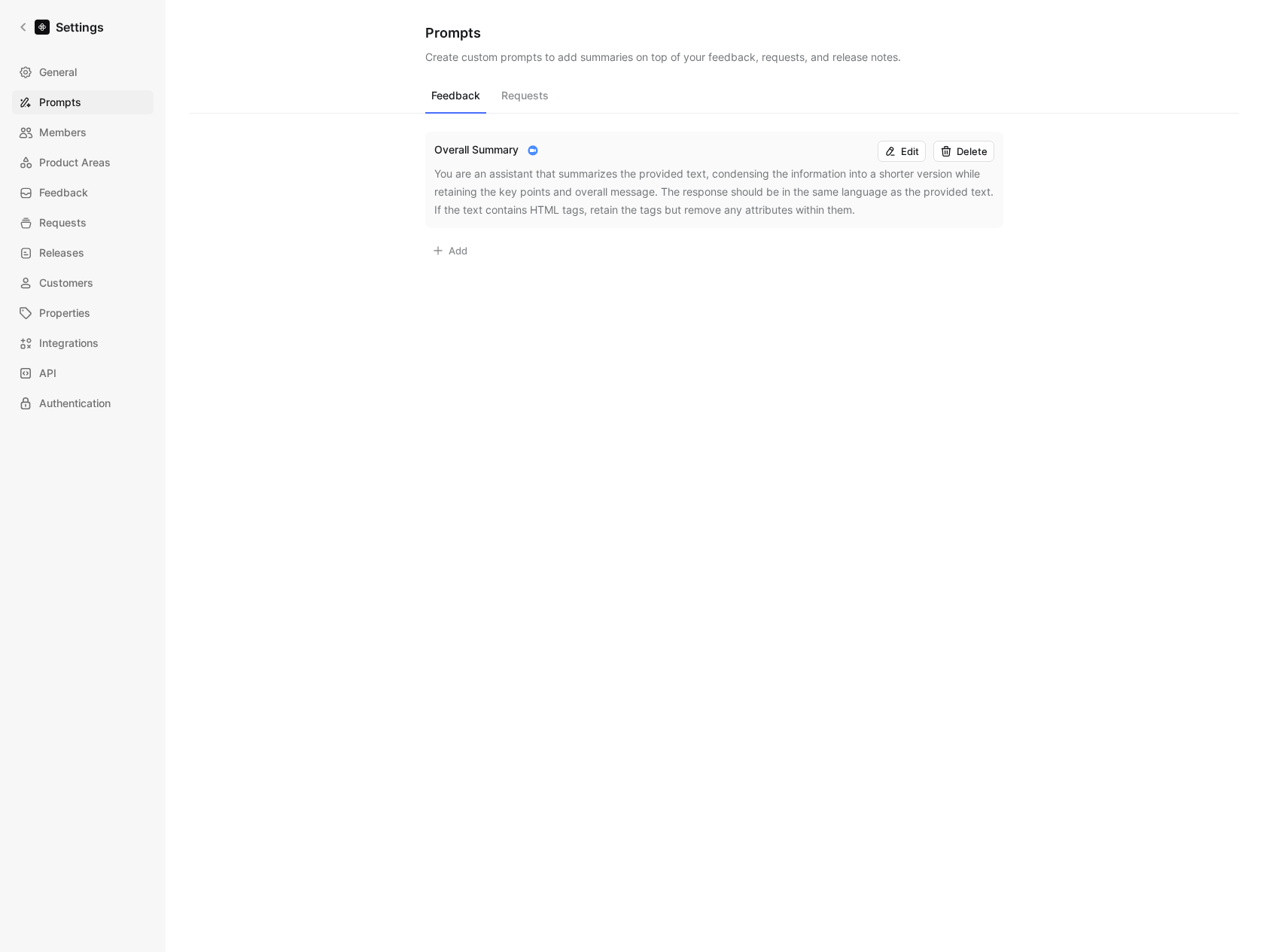
click at [528, 90] on button "Requests" at bounding box center [525, 100] width 59 height 29
click at [443, 98] on button "Feedback" at bounding box center [456, 100] width 61 height 29
click at [456, 248] on button "Add" at bounding box center [450, 251] width 49 height 21
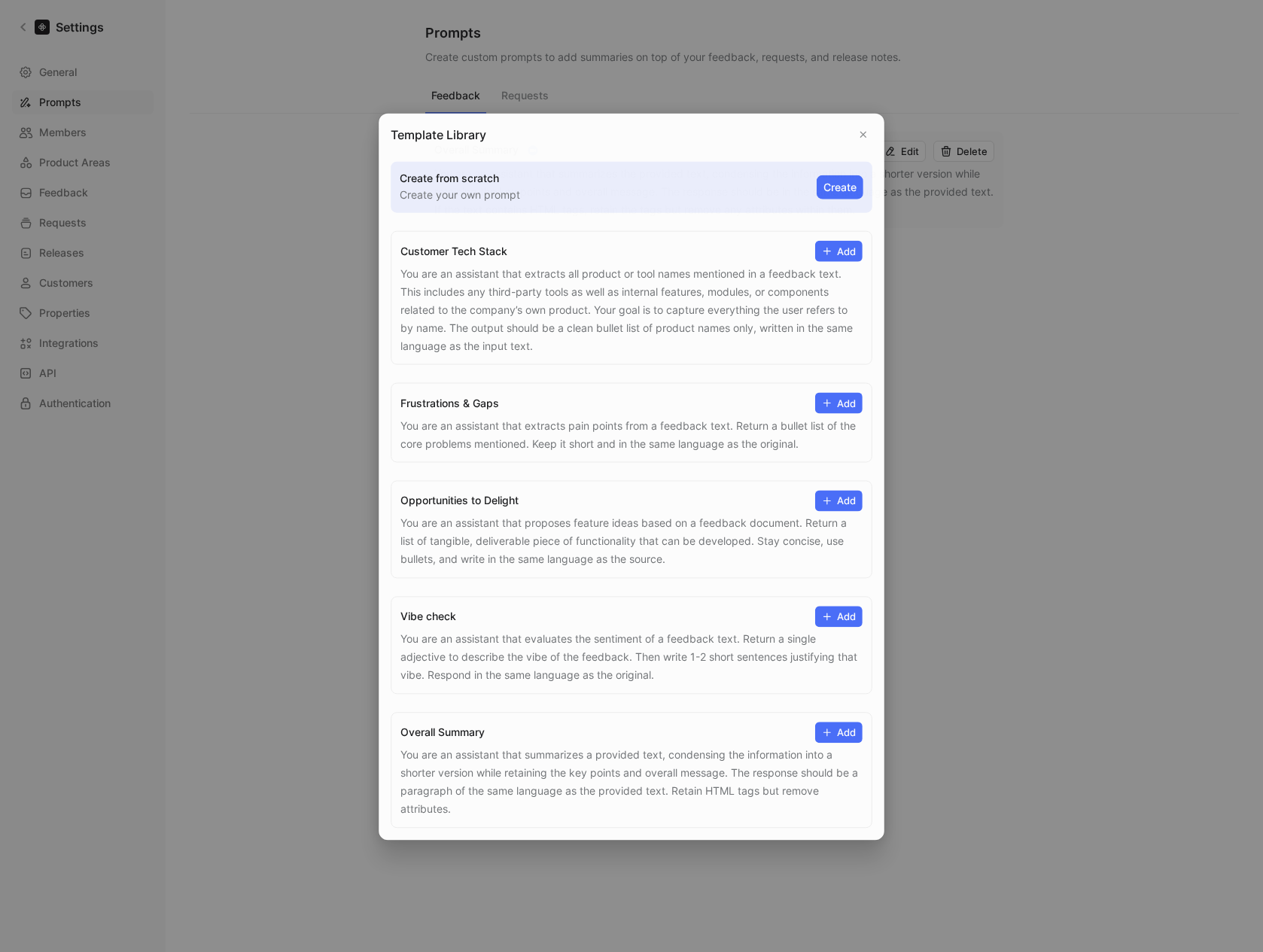
click at [283, 233] on div at bounding box center [632, 476] width 1263 height 952
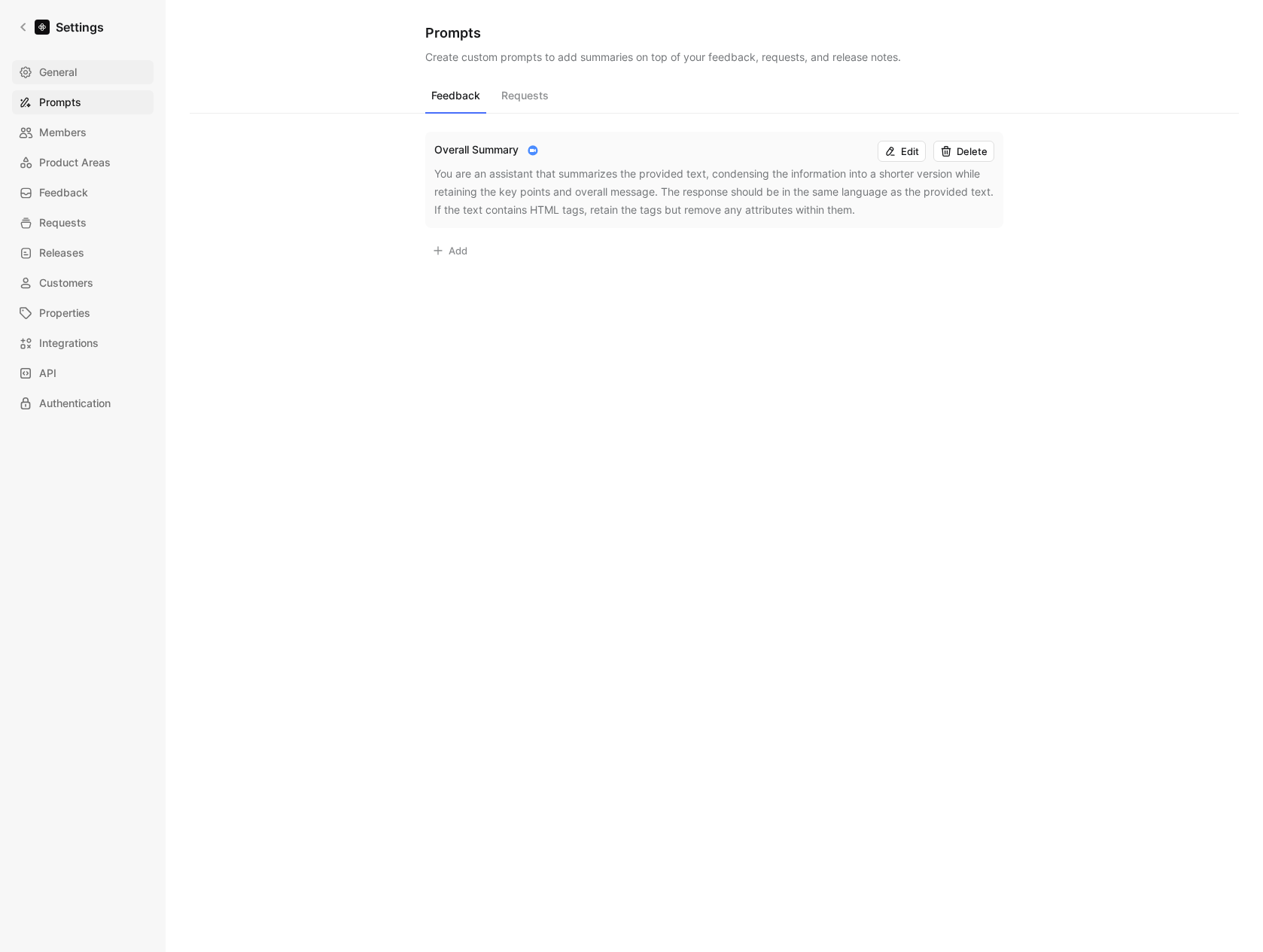
click at [96, 83] on link "General" at bounding box center [83, 72] width 141 height 24
